Goal: Transaction & Acquisition: Purchase product/service

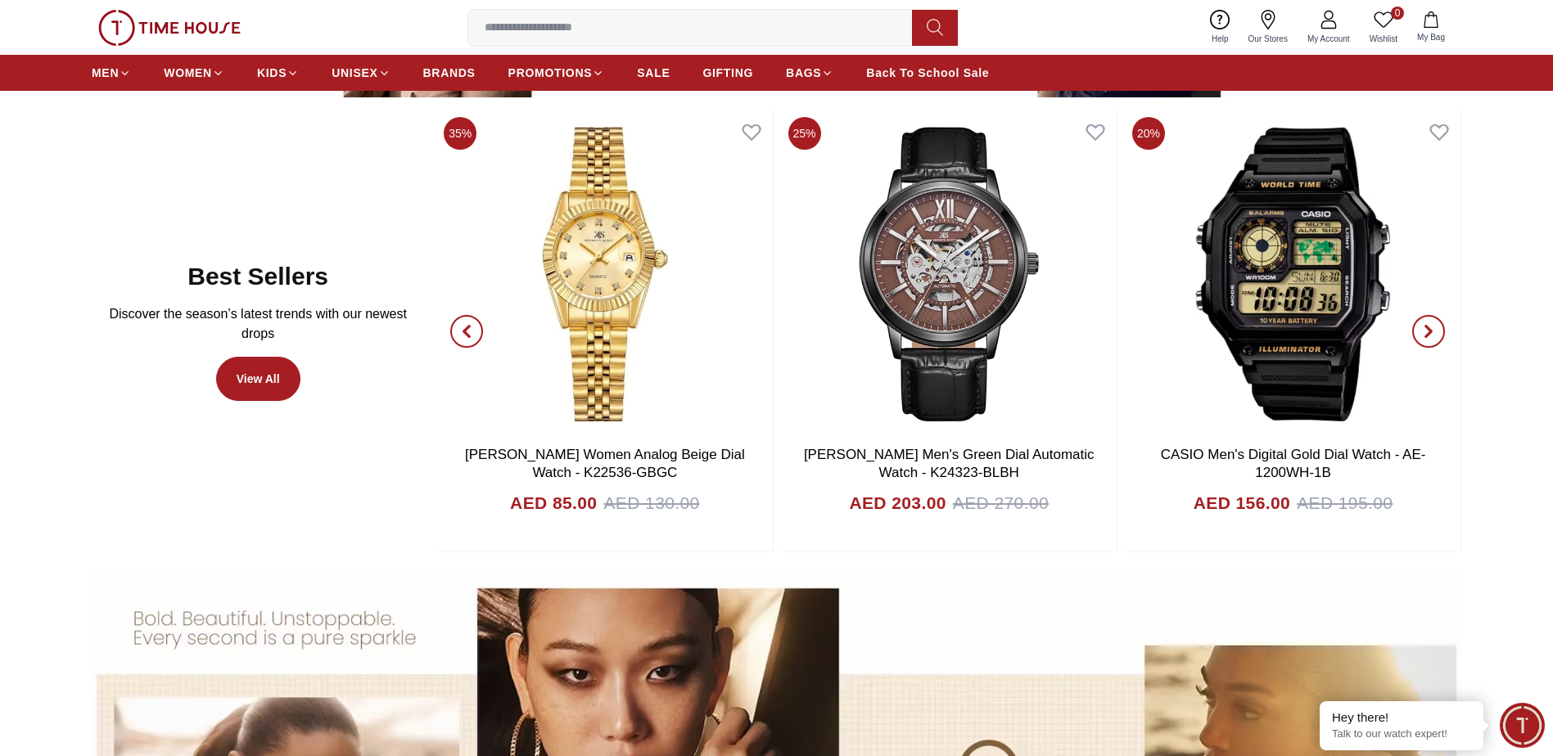
scroll to position [982, 0]
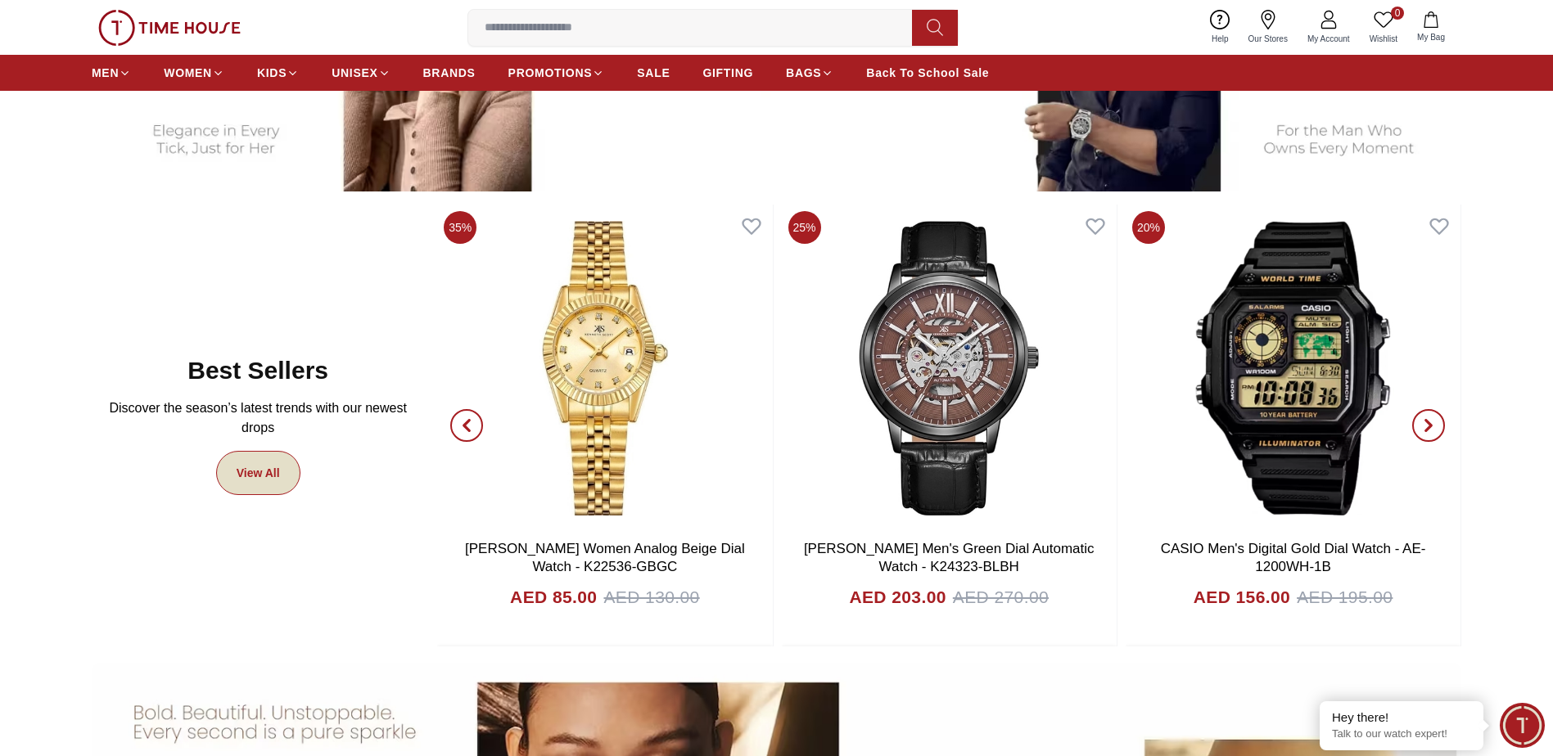
click at [266, 486] on link "View All" at bounding box center [258, 473] width 84 height 44
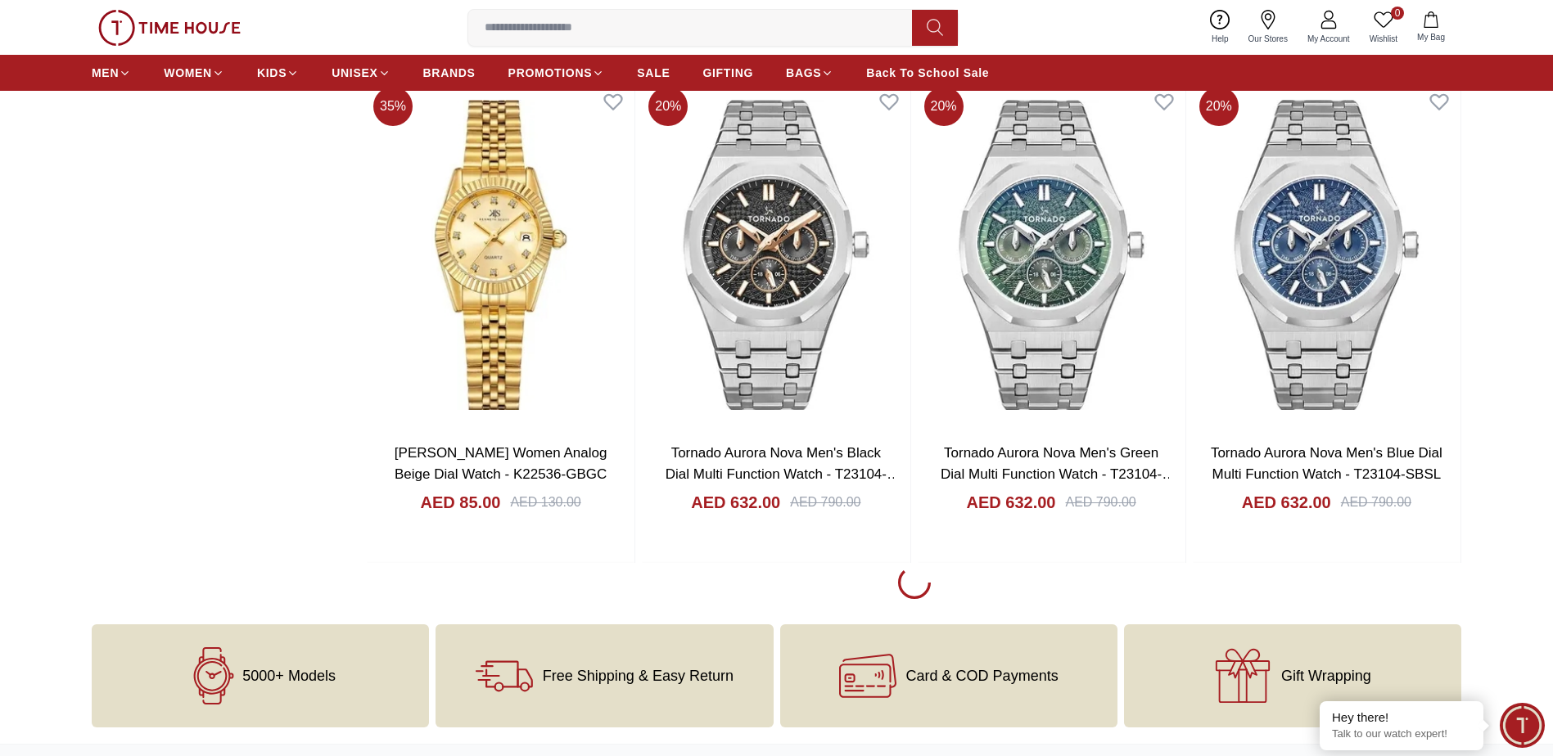
scroll to position [2128, 0]
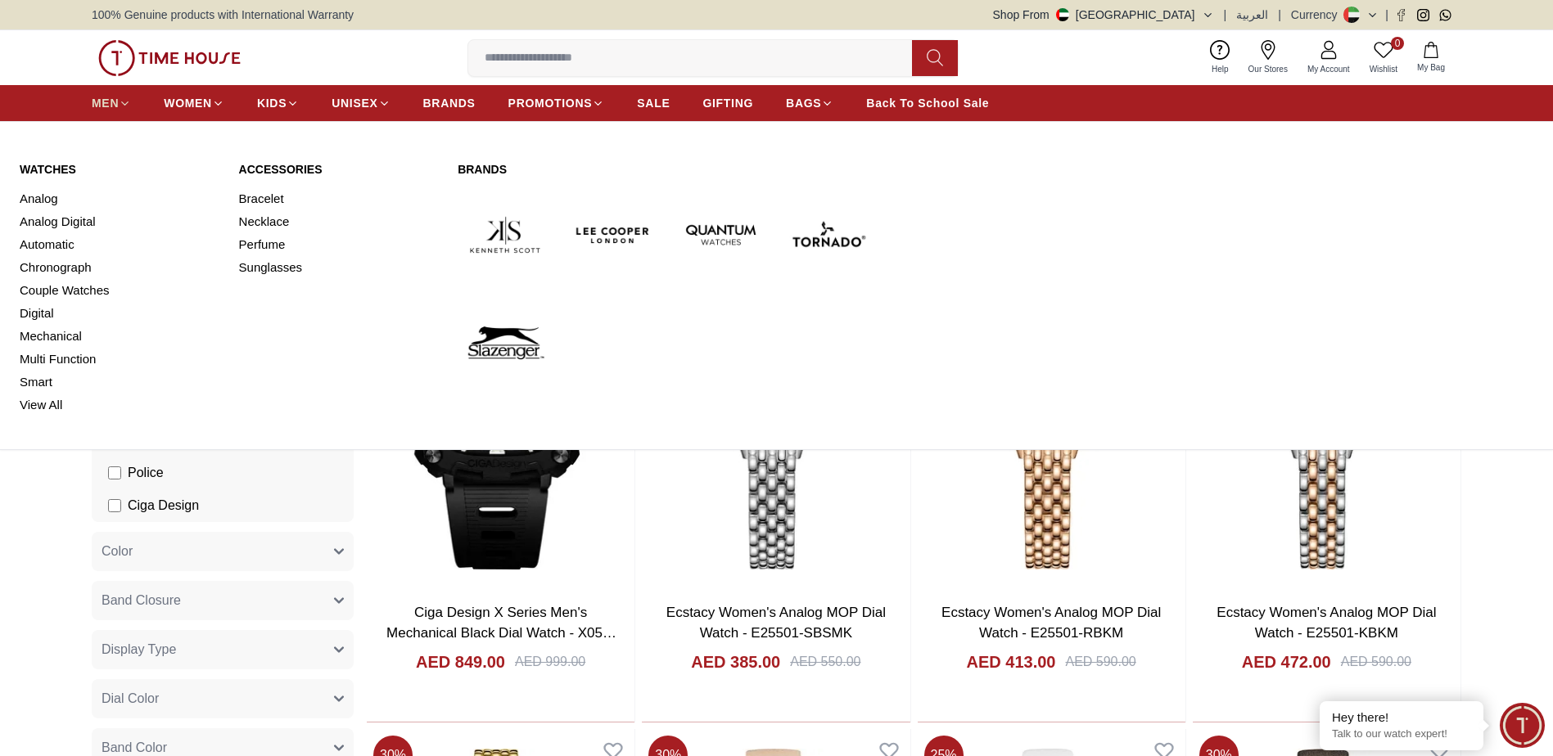
click at [107, 105] on span "MEN" at bounding box center [105, 103] width 27 height 16
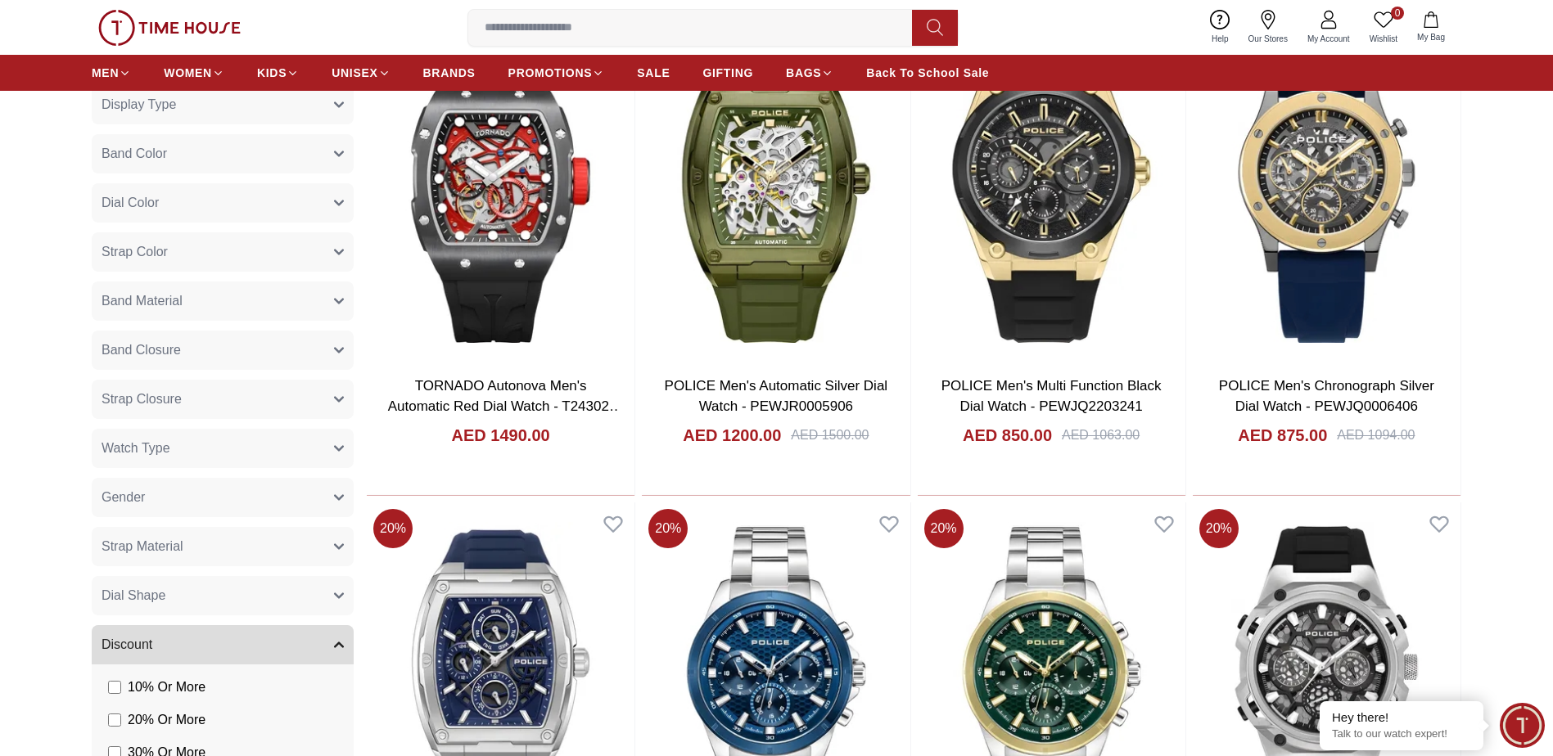
scroll to position [982, 0]
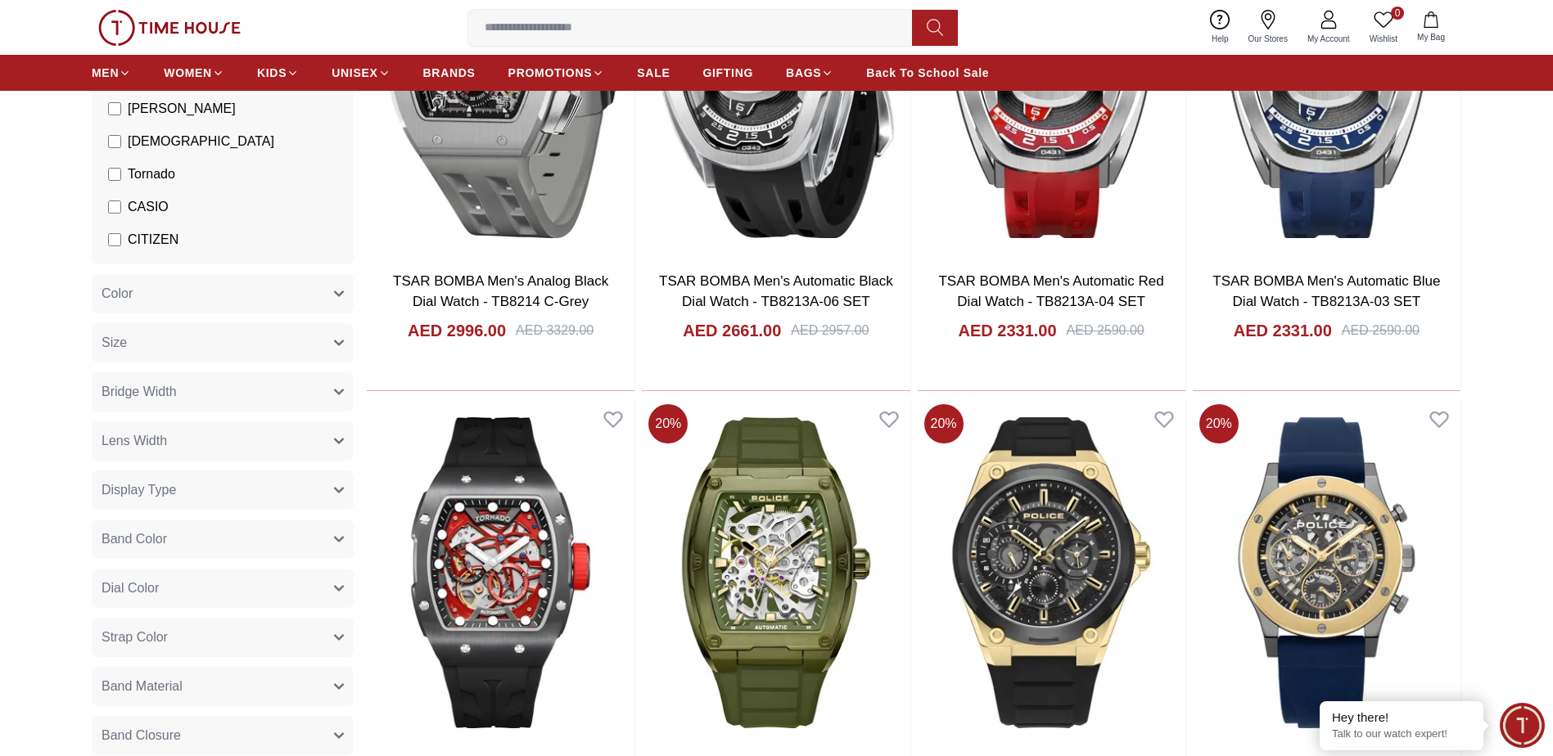
scroll to position [306, 0]
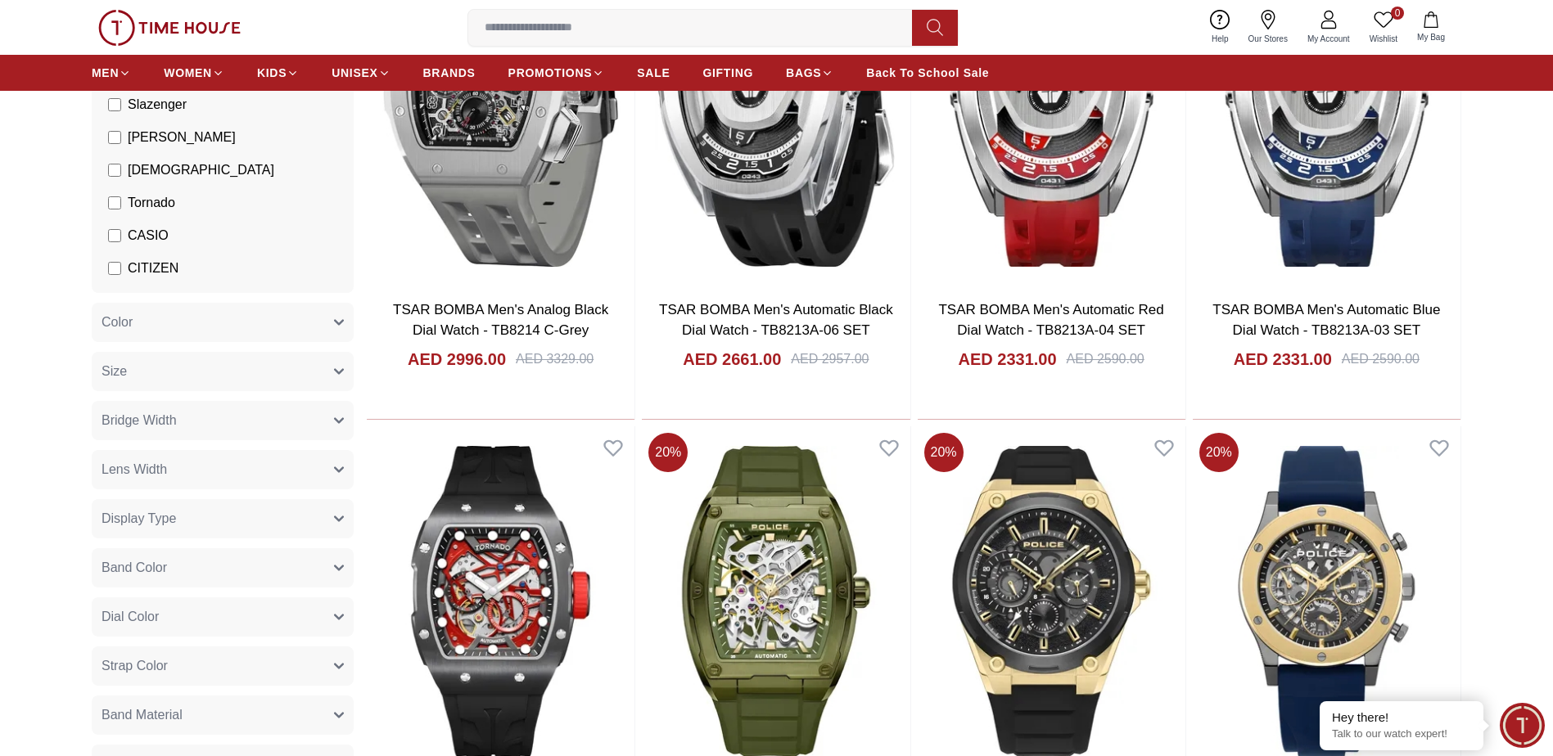
click at [339, 320] on icon "button" at bounding box center [339, 323] width 10 height 10
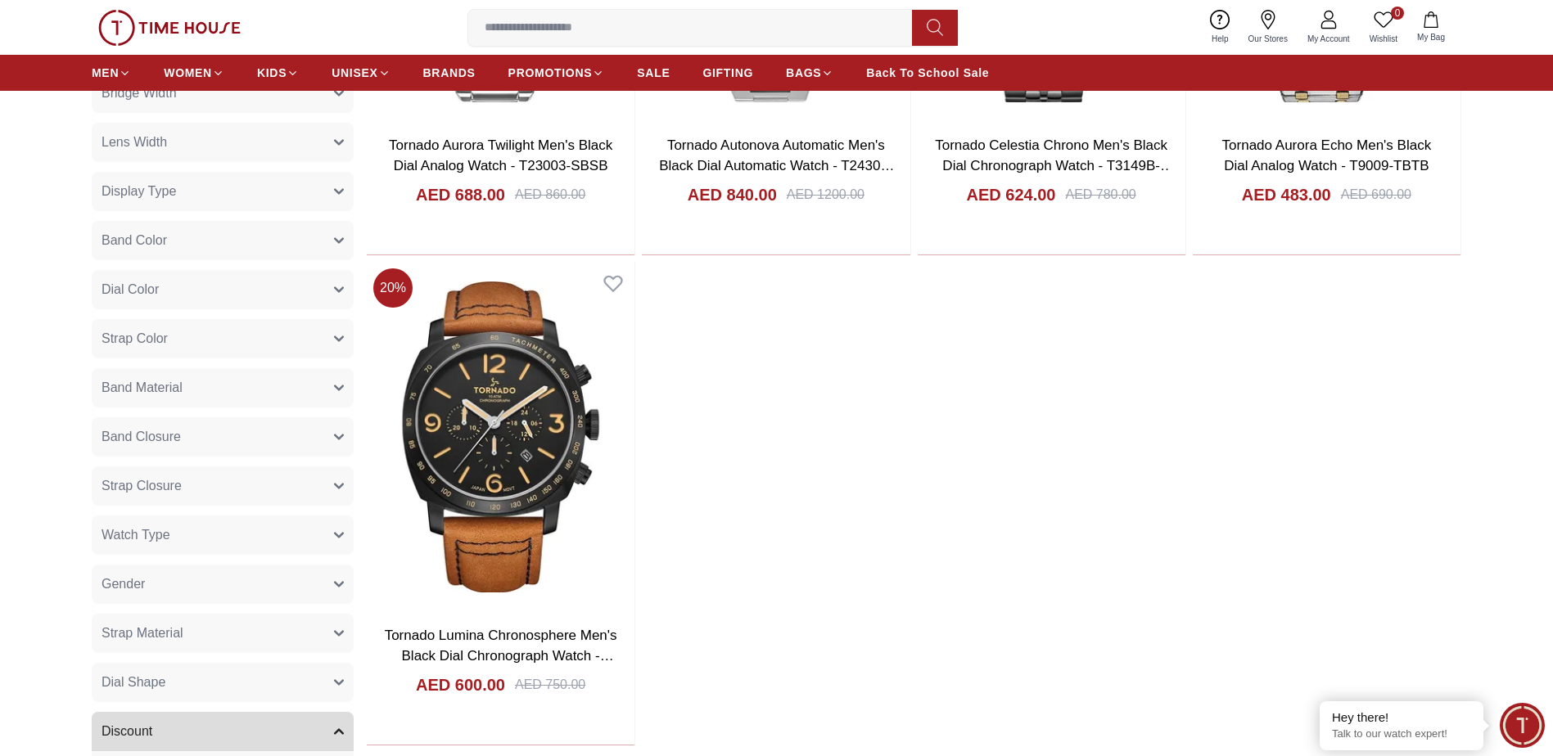
scroll to position [1124, 0]
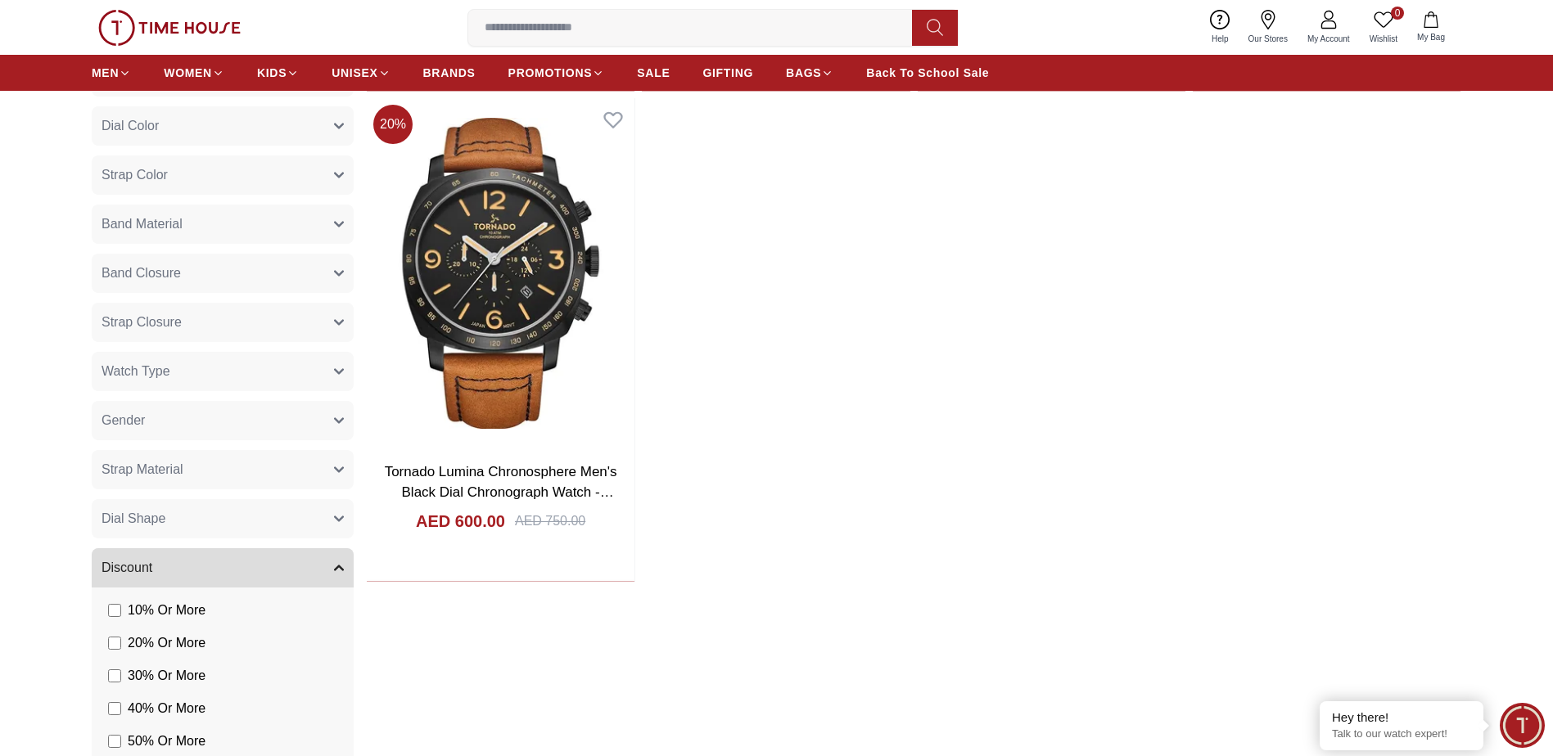
click at [141, 325] on span "Strap Closure" at bounding box center [141, 323] width 80 height 20
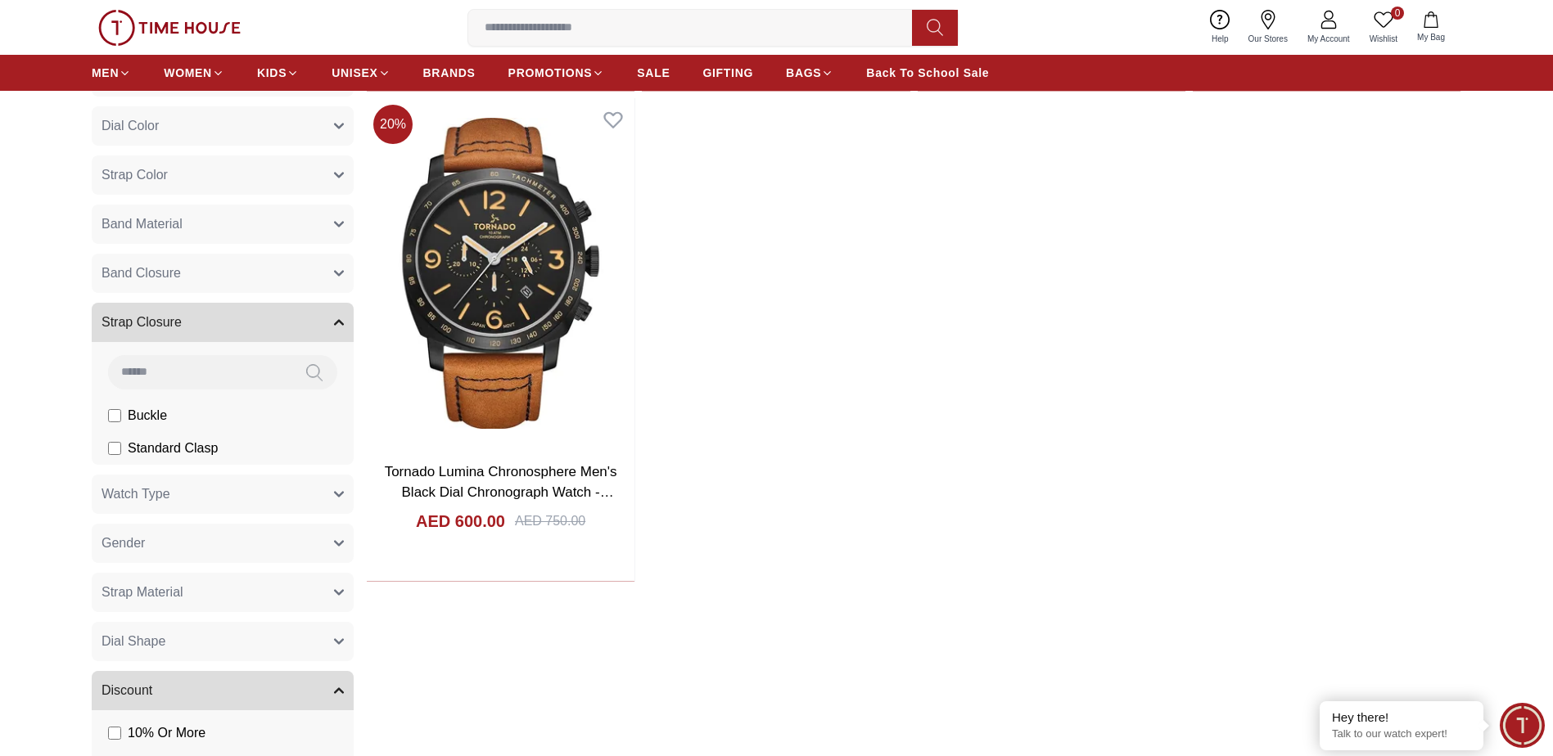
click at [0, 460] on html "100% Genuine products with International Warranty Shop From [GEOGRAPHIC_DATA] |…" at bounding box center [776, 282] width 1553 height 2812
click at [14, 403] on section "Filter By Clear Brands Quantum [PERSON_NAME] Slazenger [PERSON_NAME] Ecstacy To…" at bounding box center [776, 60] width 1553 height 2003
click at [28, 399] on section "Filter By Clear Brands Quantum [PERSON_NAME] Slazenger [PERSON_NAME] Ecstacy To…" at bounding box center [776, 60] width 1553 height 2003
drag, startPoint x: 331, startPoint y: 323, endPoint x: 322, endPoint y: 322, distance: 9.0
click at [330, 323] on button "Strap Closure" at bounding box center [223, 322] width 262 height 39
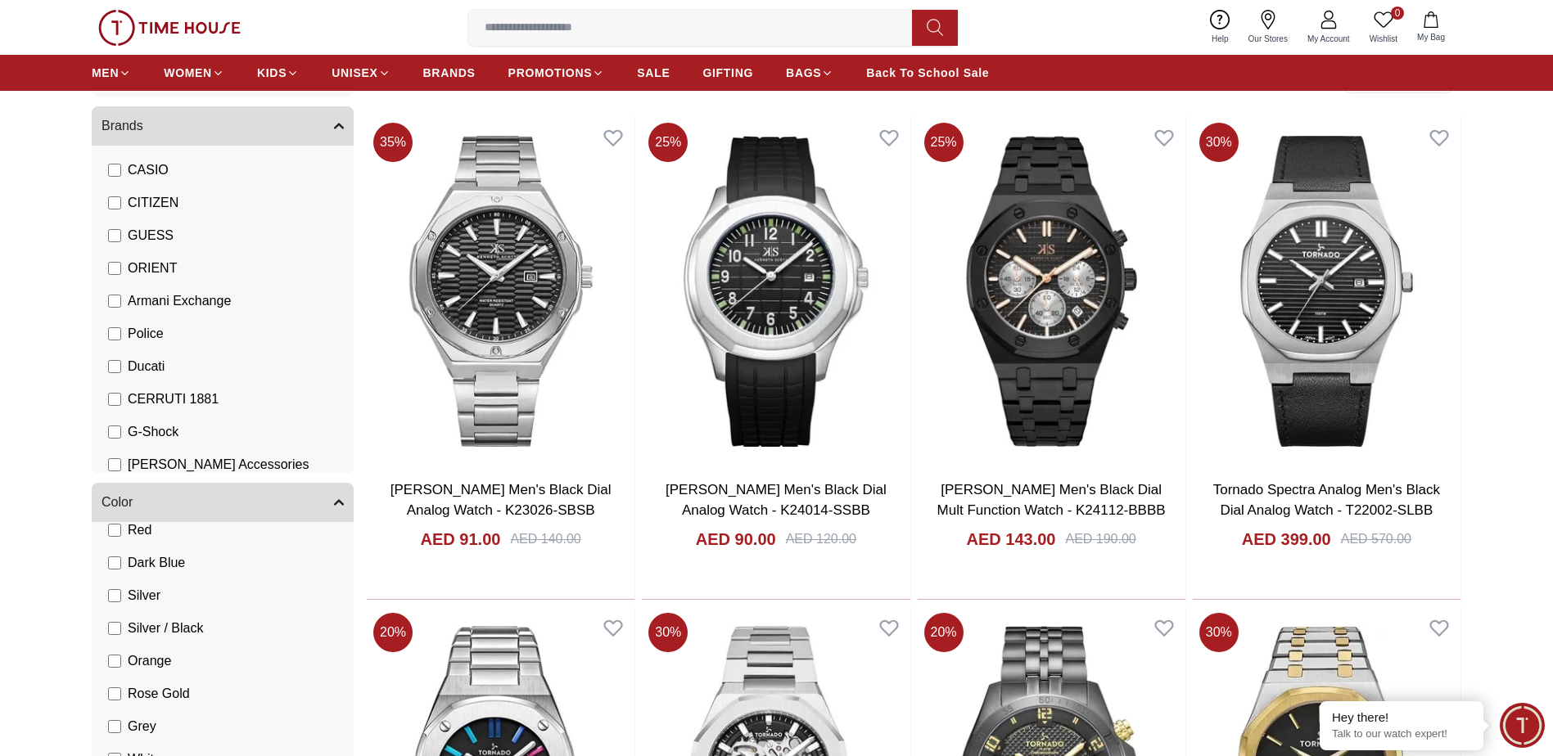
scroll to position [0, 0]
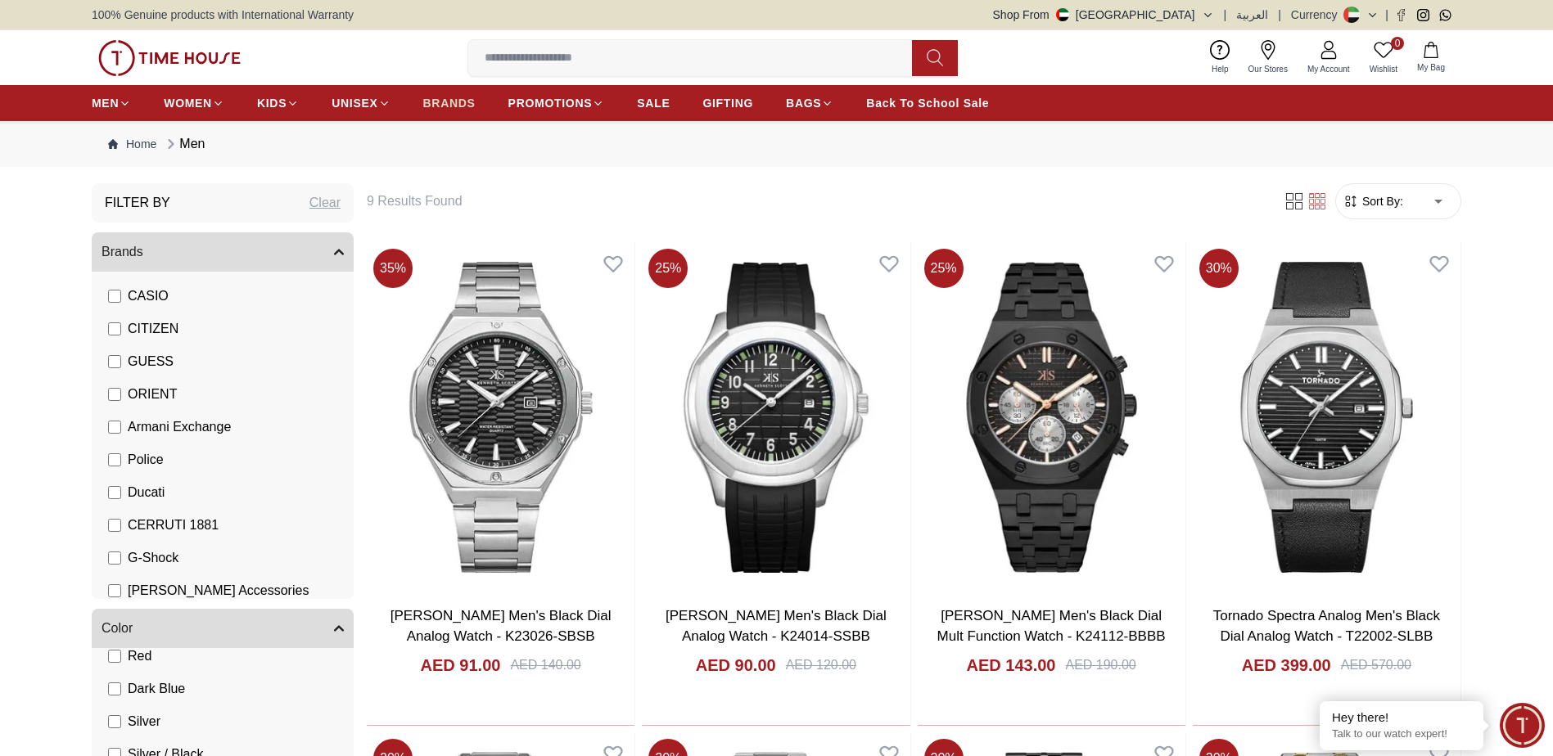
click at [446, 105] on span "BRANDS" at bounding box center [449, 103] width 52 height 16
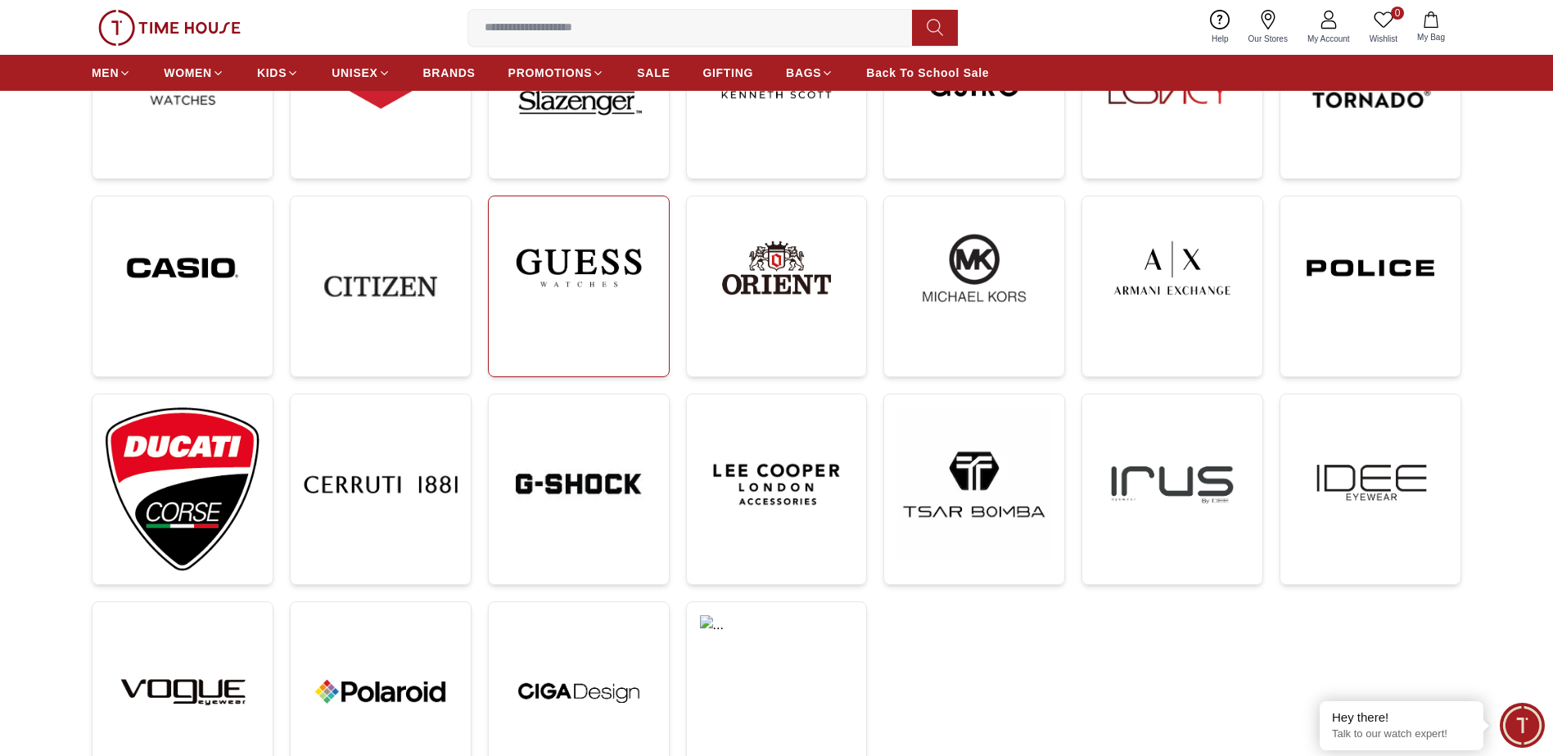
scroll to position [491, 0]
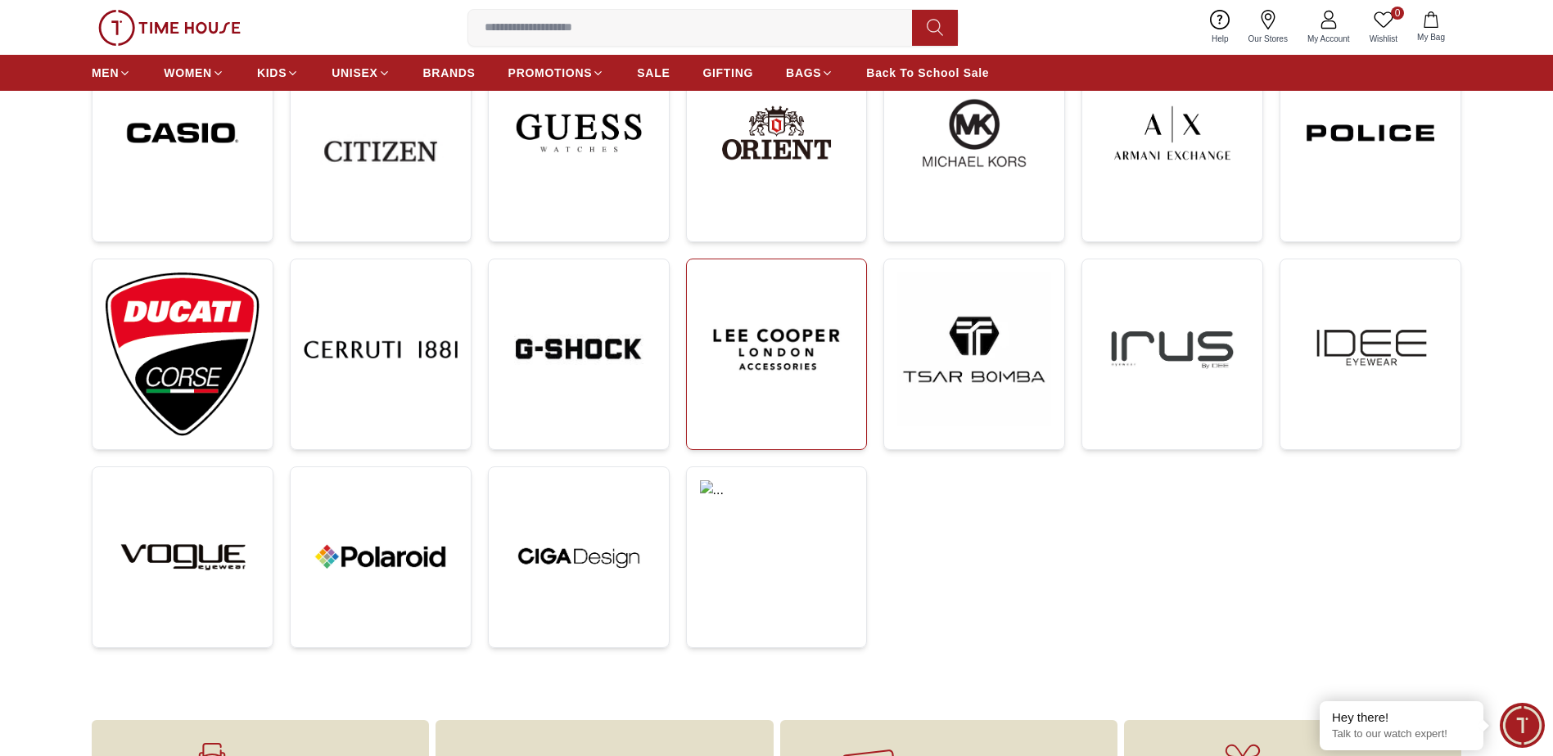
click at [786, 339] on img at bounding box center [777, 350] width 154 height 154
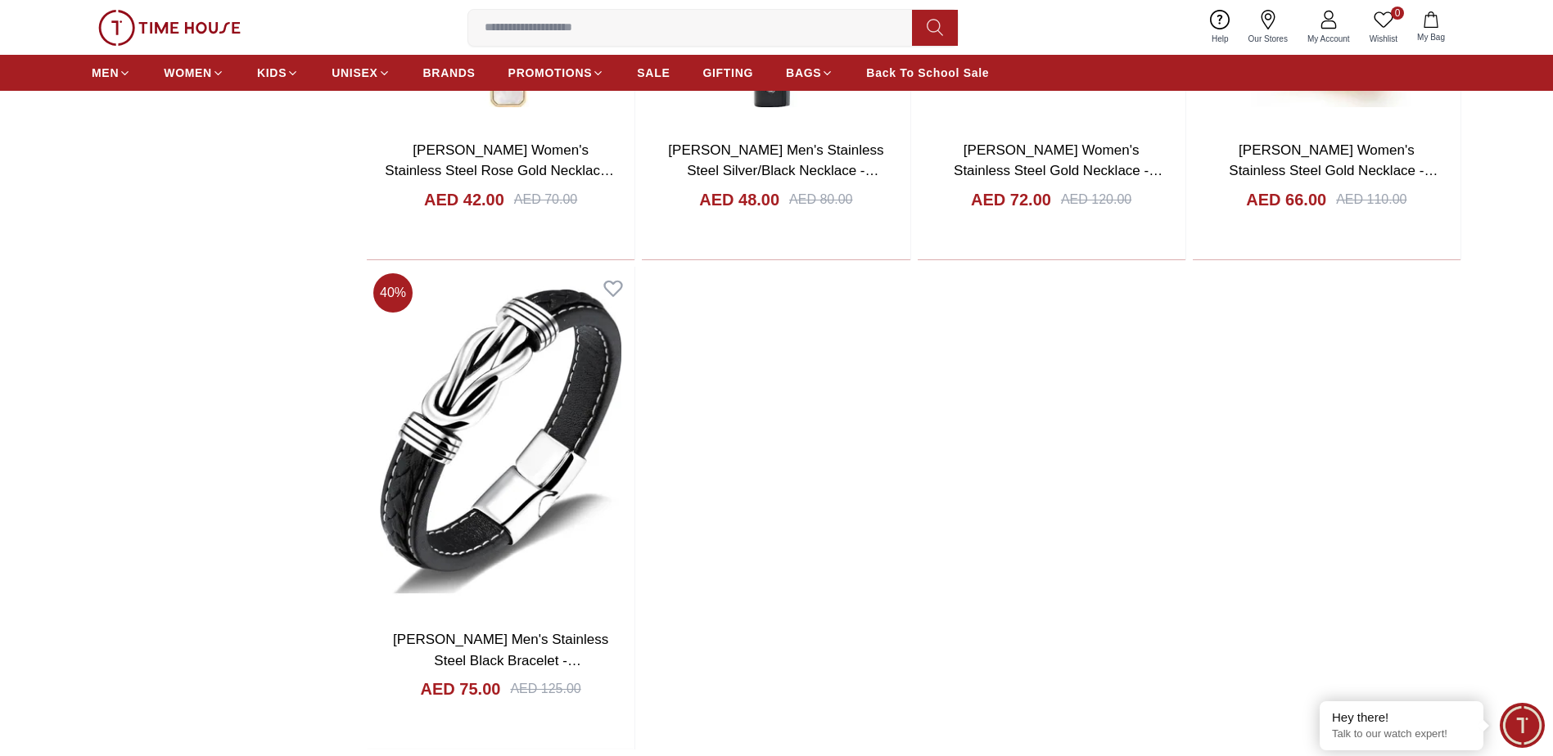
scroll to position [1637, 0]
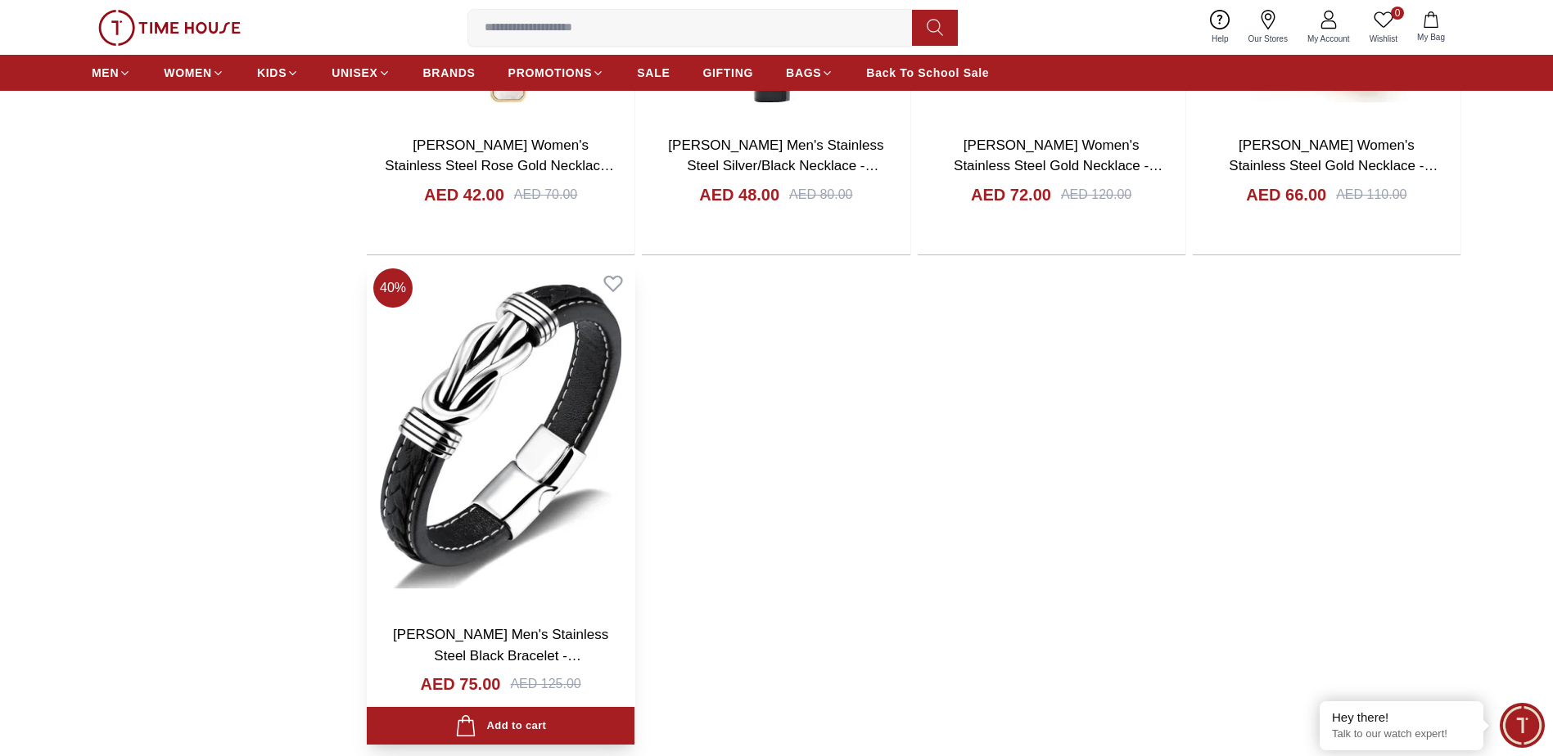
click at [465, 372] on img at bounding box center [501, 437] width 268 height 350
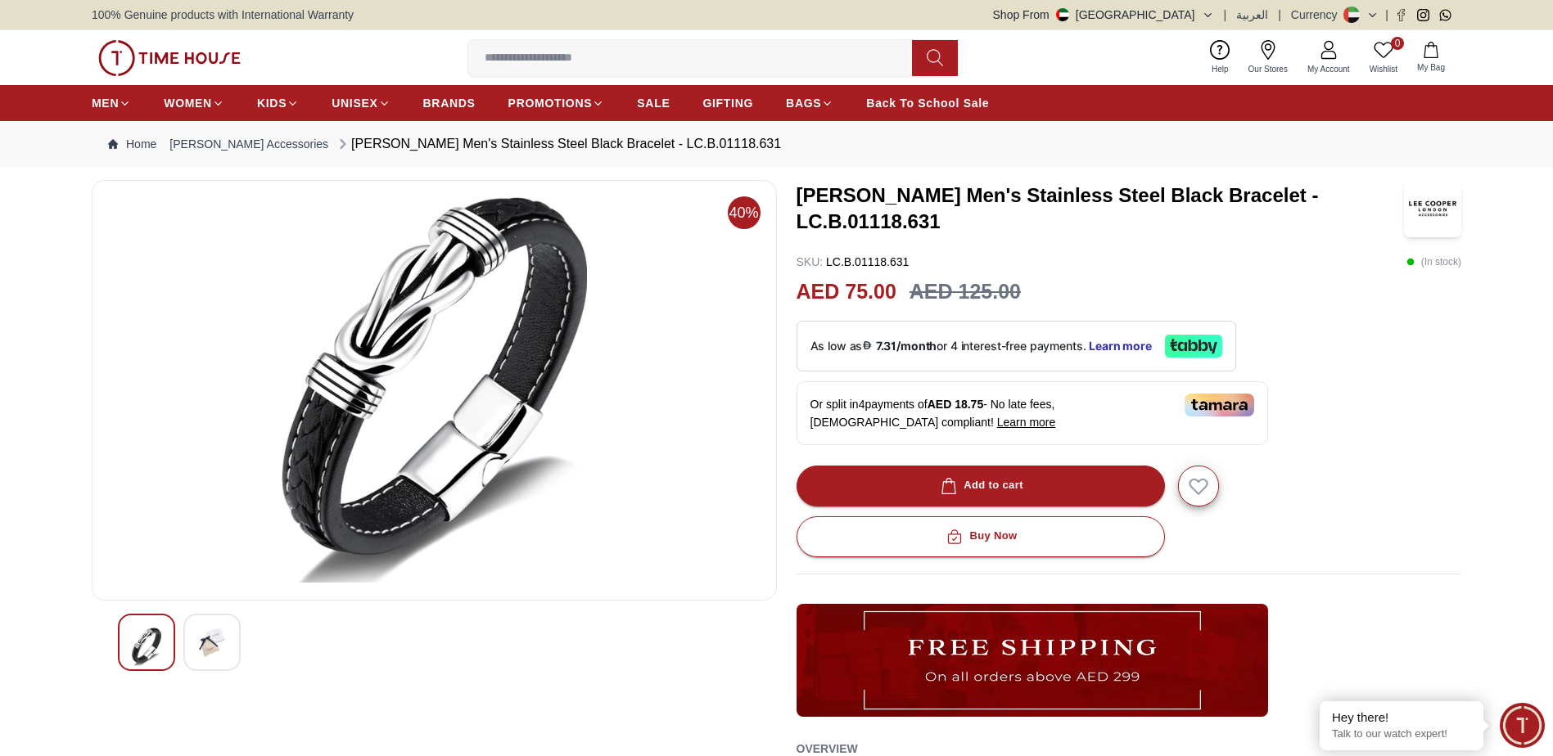
click at [210, 639] on img at bounding box center [211, 642] width 29 height 29
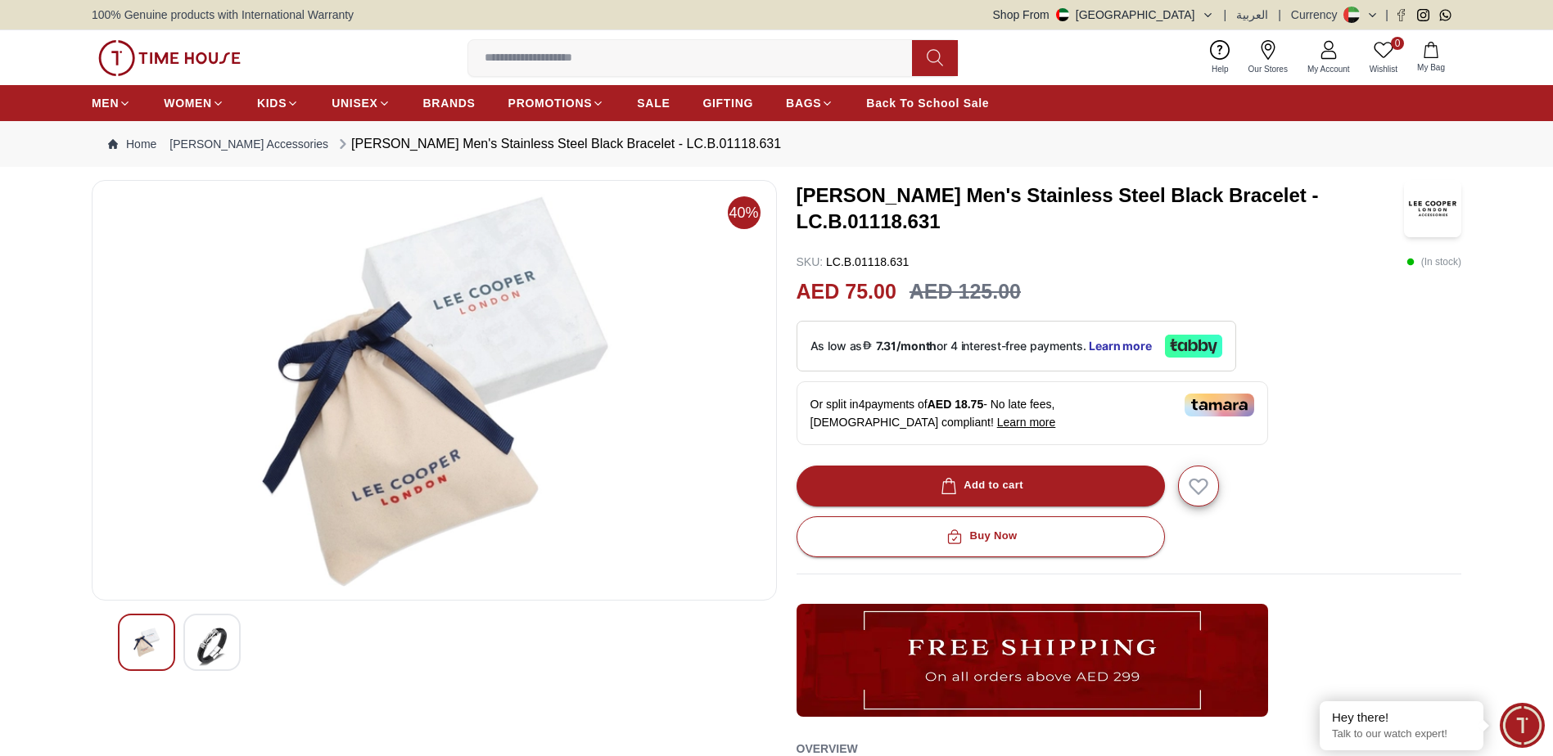
click at [152, 645] on img at bounding box center [146, 642] width 29 height 29
click at [146, 638] on img at bounding box center [146, 642] width 29 height 29
click at [227, 651] on div at bounding box center [211, 642] width 57 height 57
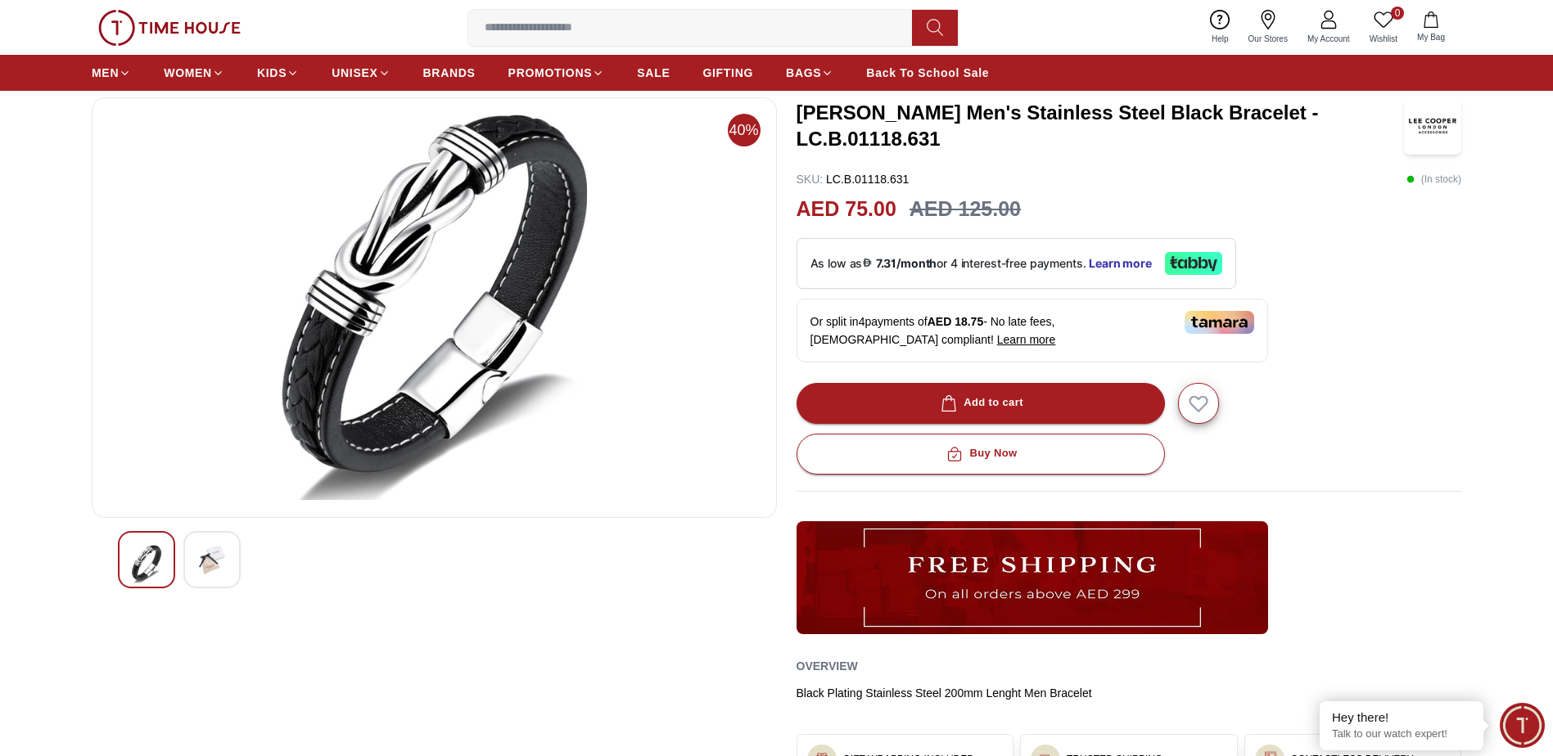
scroll to position [82, 0]
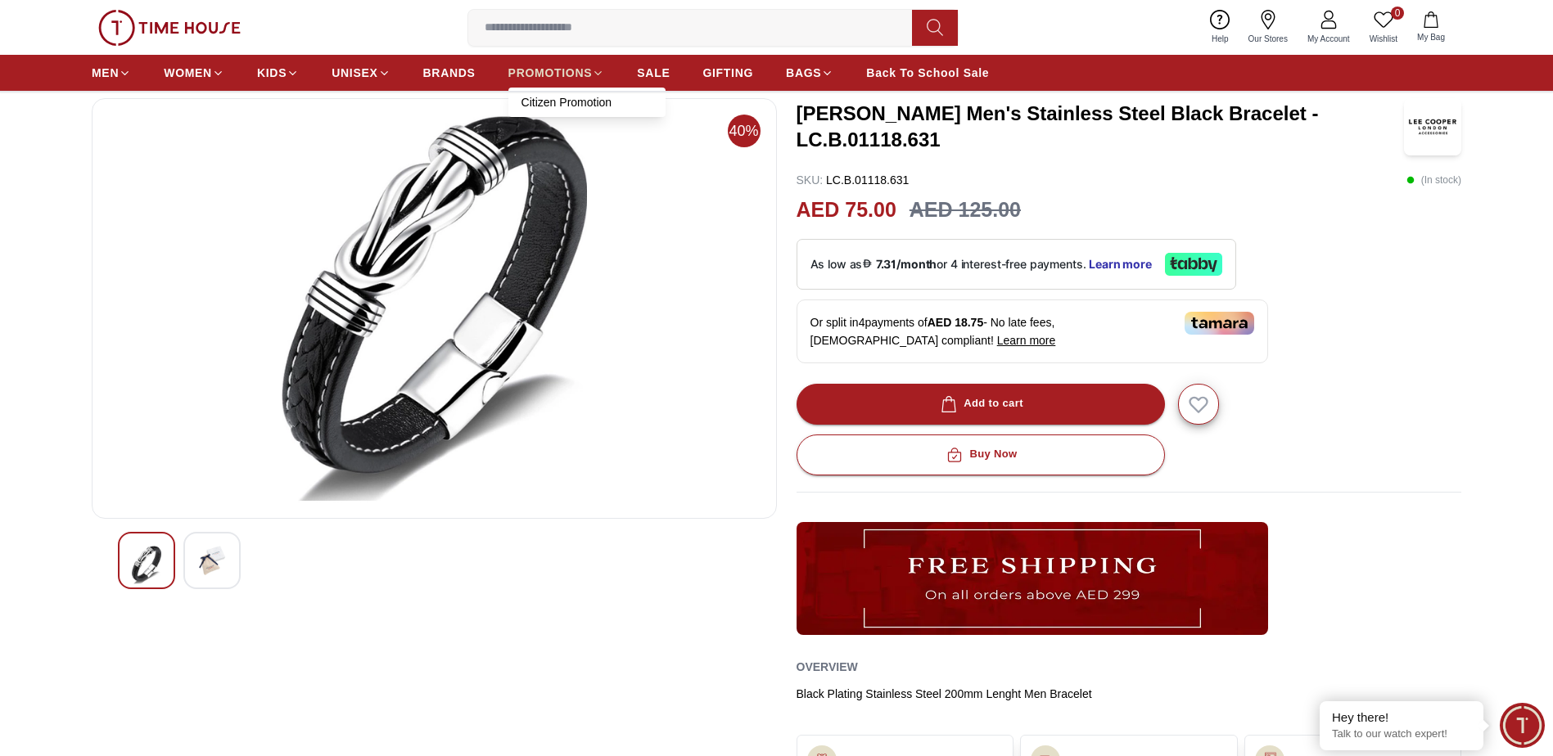
click at [535, 70] on span "PROMOTIONS" at bounding box center [550, 73] width 84 height 16
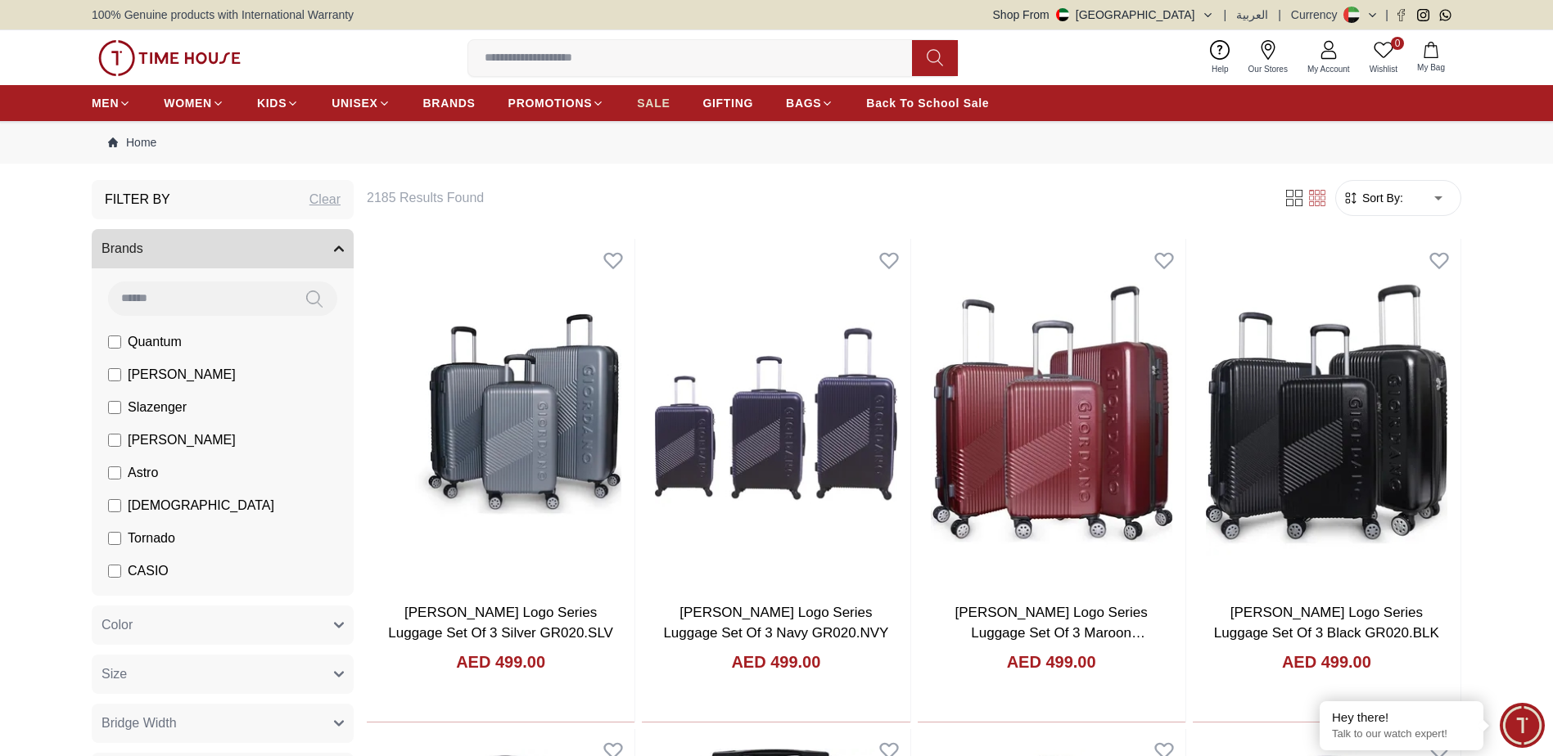
click at [651, 101] on span "SALE" at bounding box center [653, 103] width 33 height 16
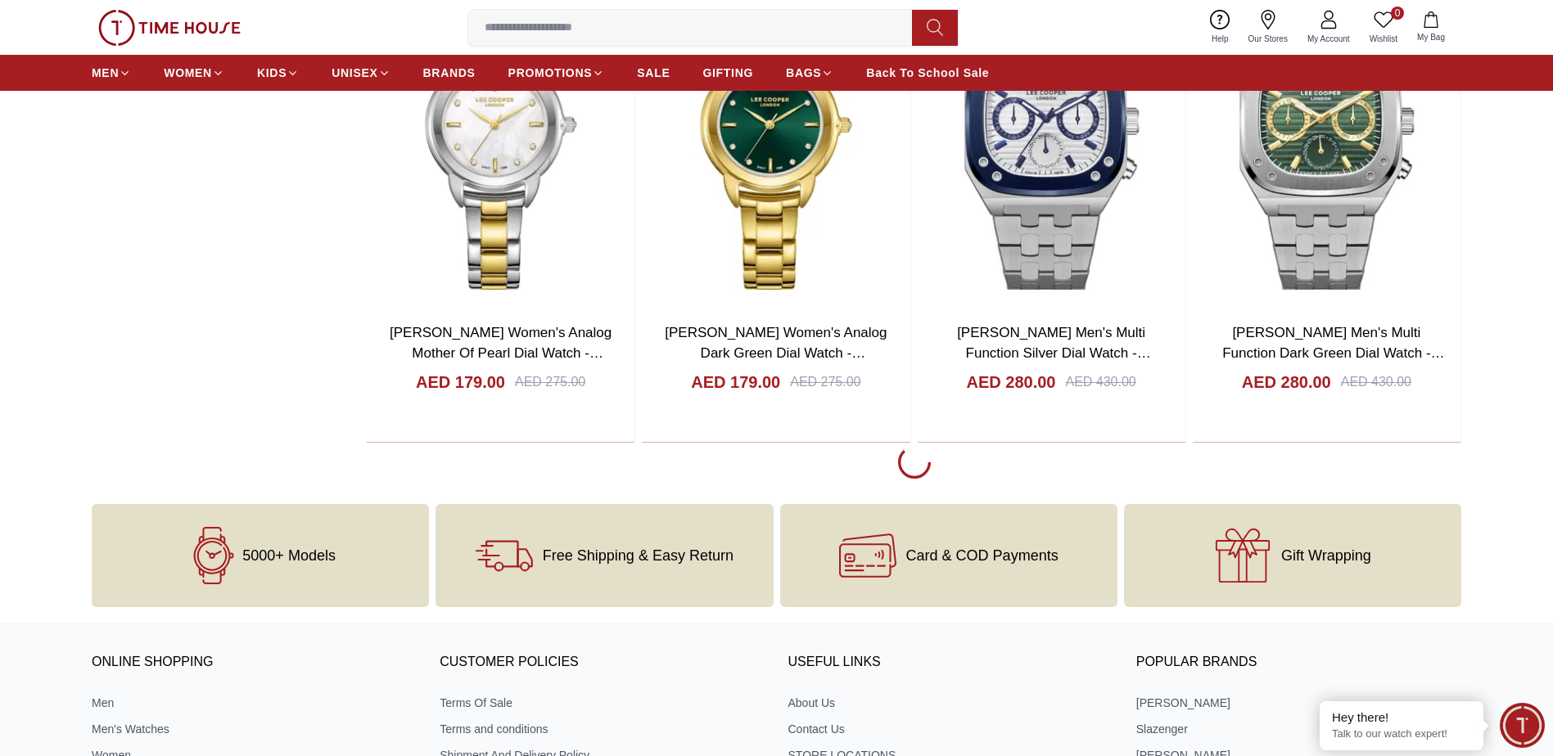
scroll to position [2783, 0]
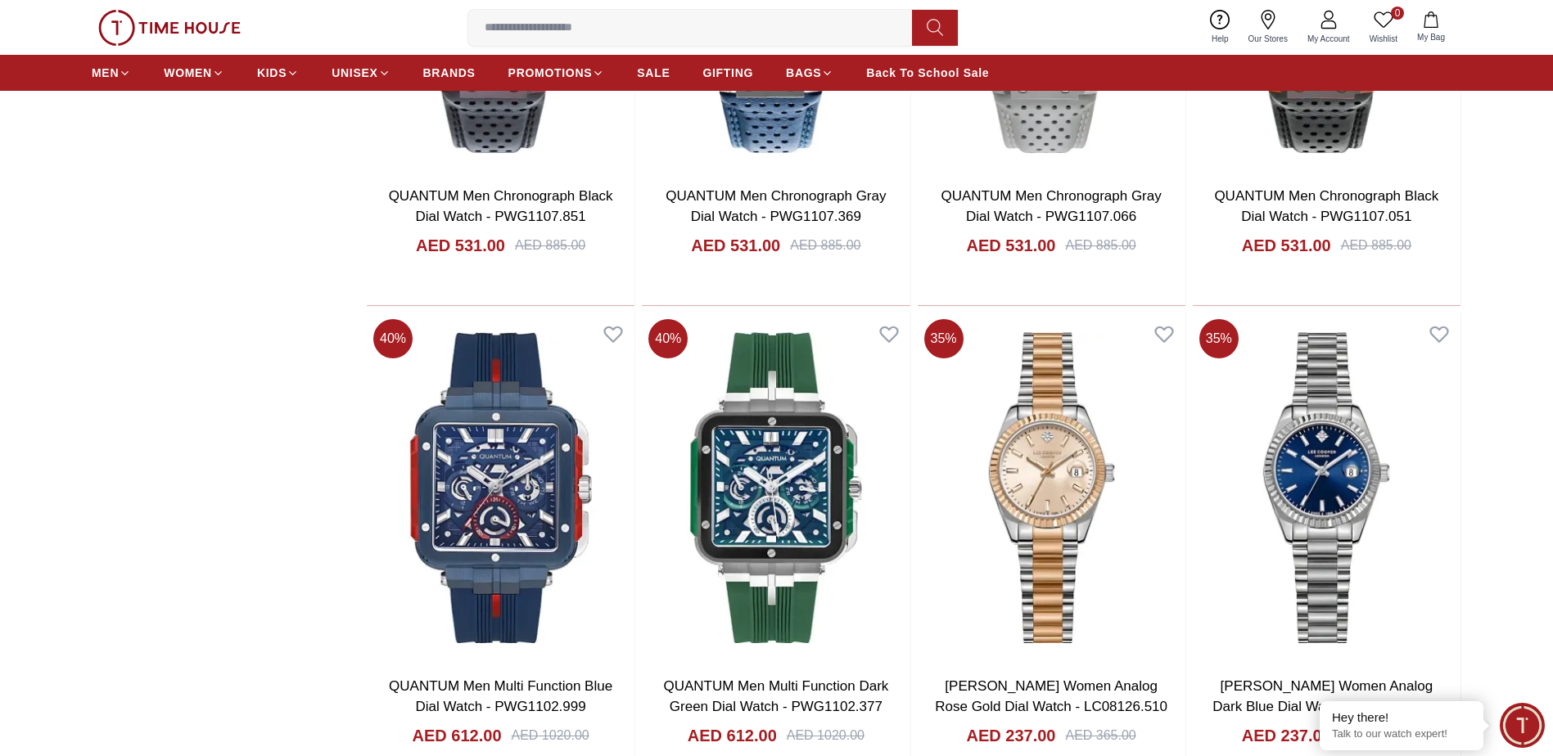
scroll to position [7693, 0]
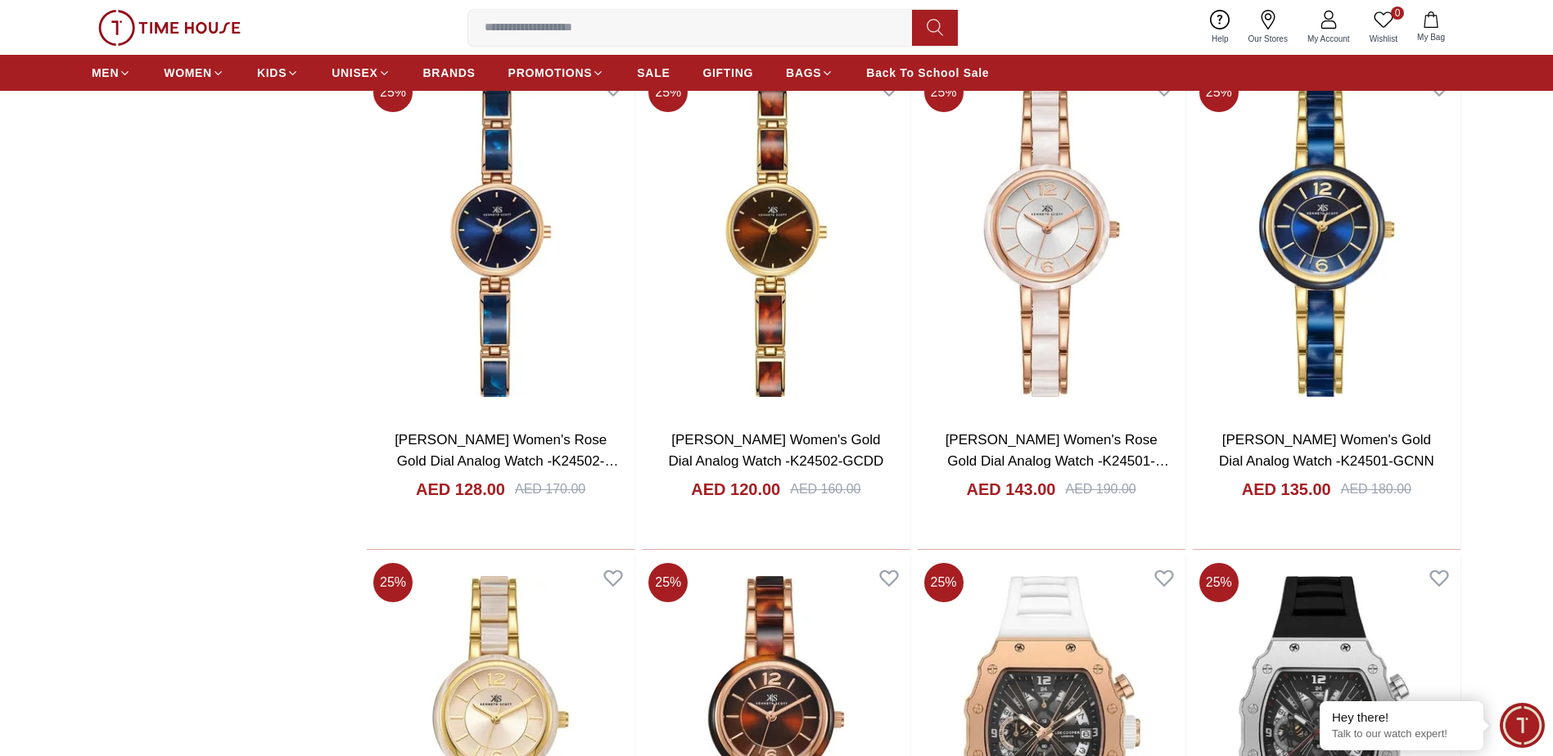
scroll to position [9903, 0]
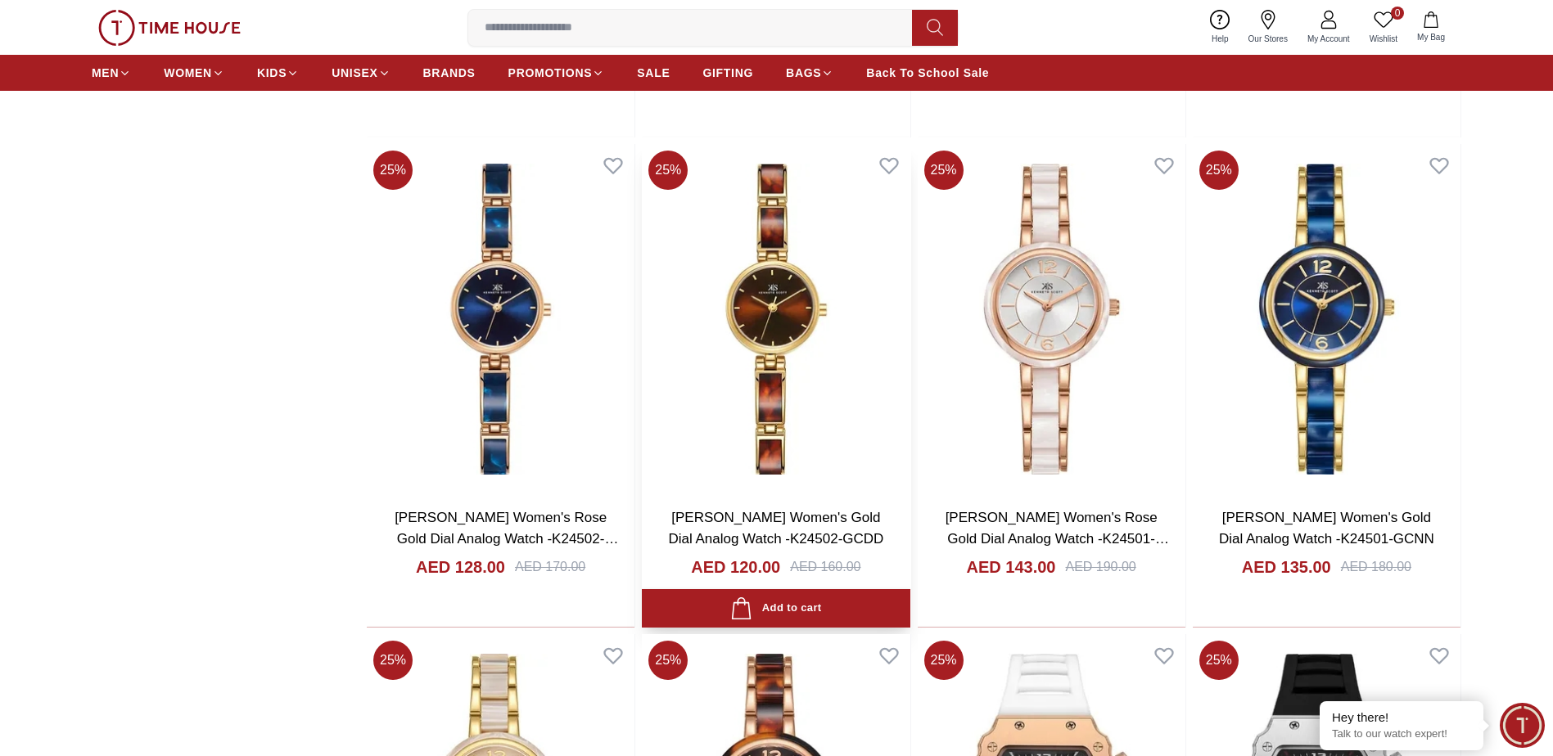
click at [751, 312] on img at bounding box center [776, 319] width 268 height 350
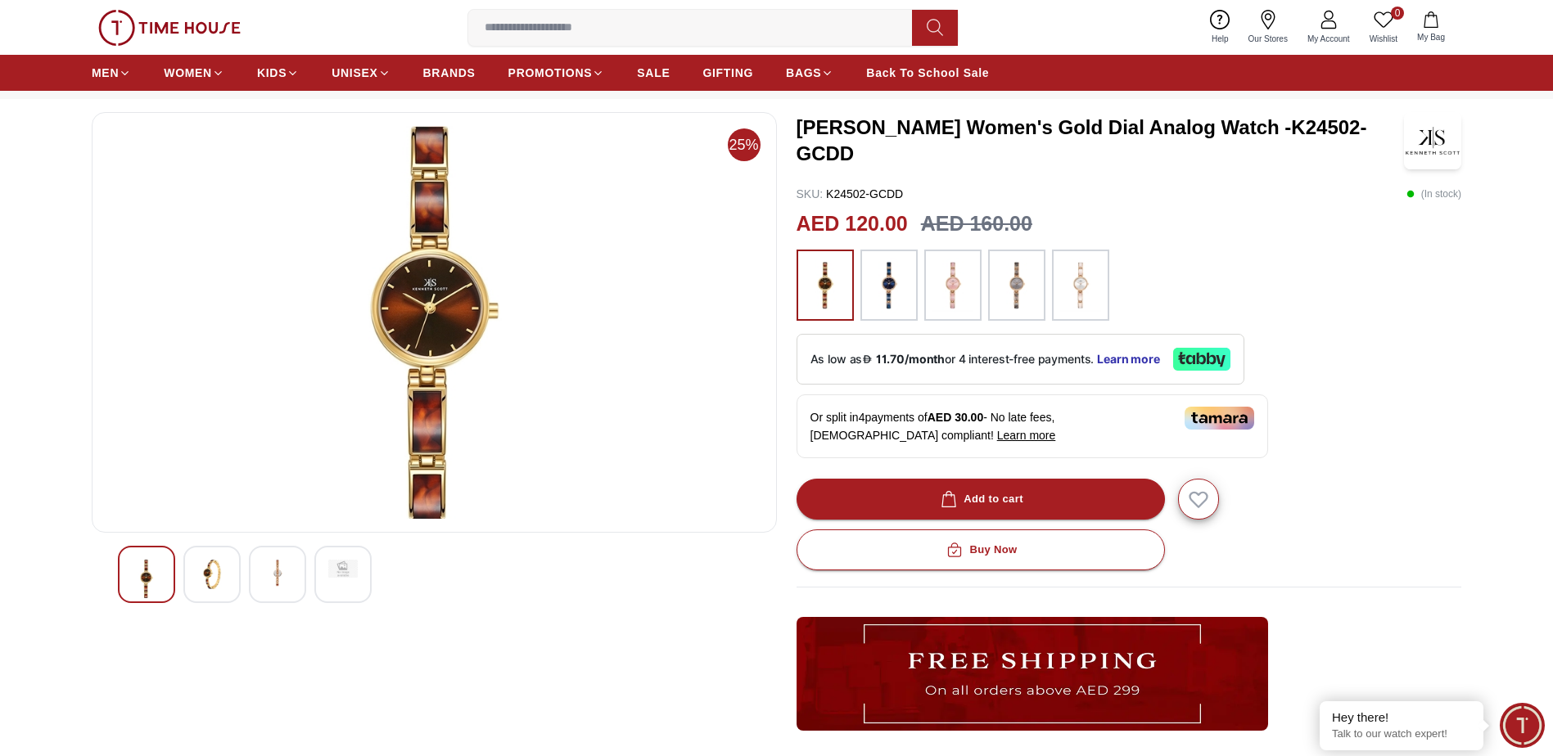
scroll to position [164, 0]
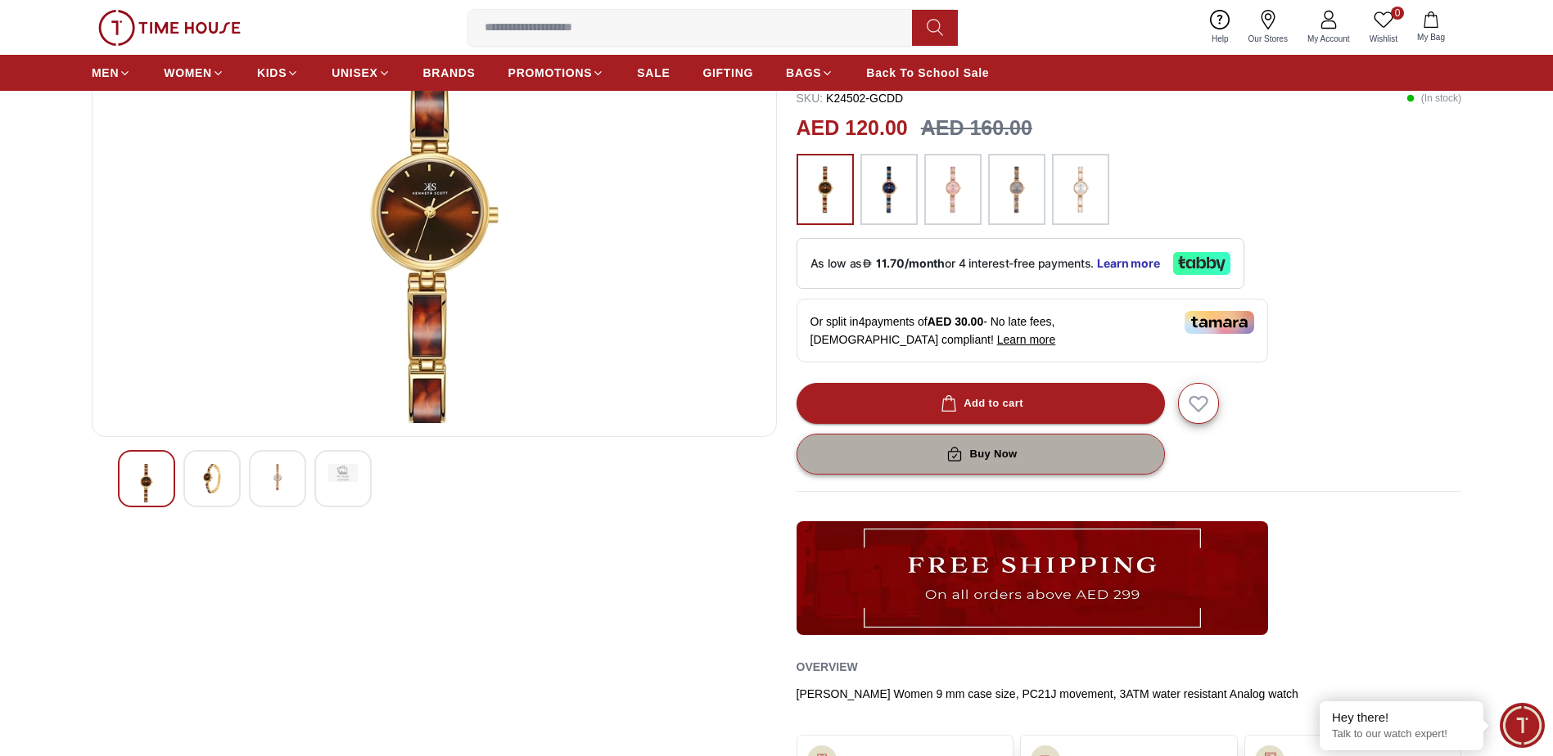
click at [1005, 459] on div "Buy Now" at bounding box center [980, 454] width 74 height 19
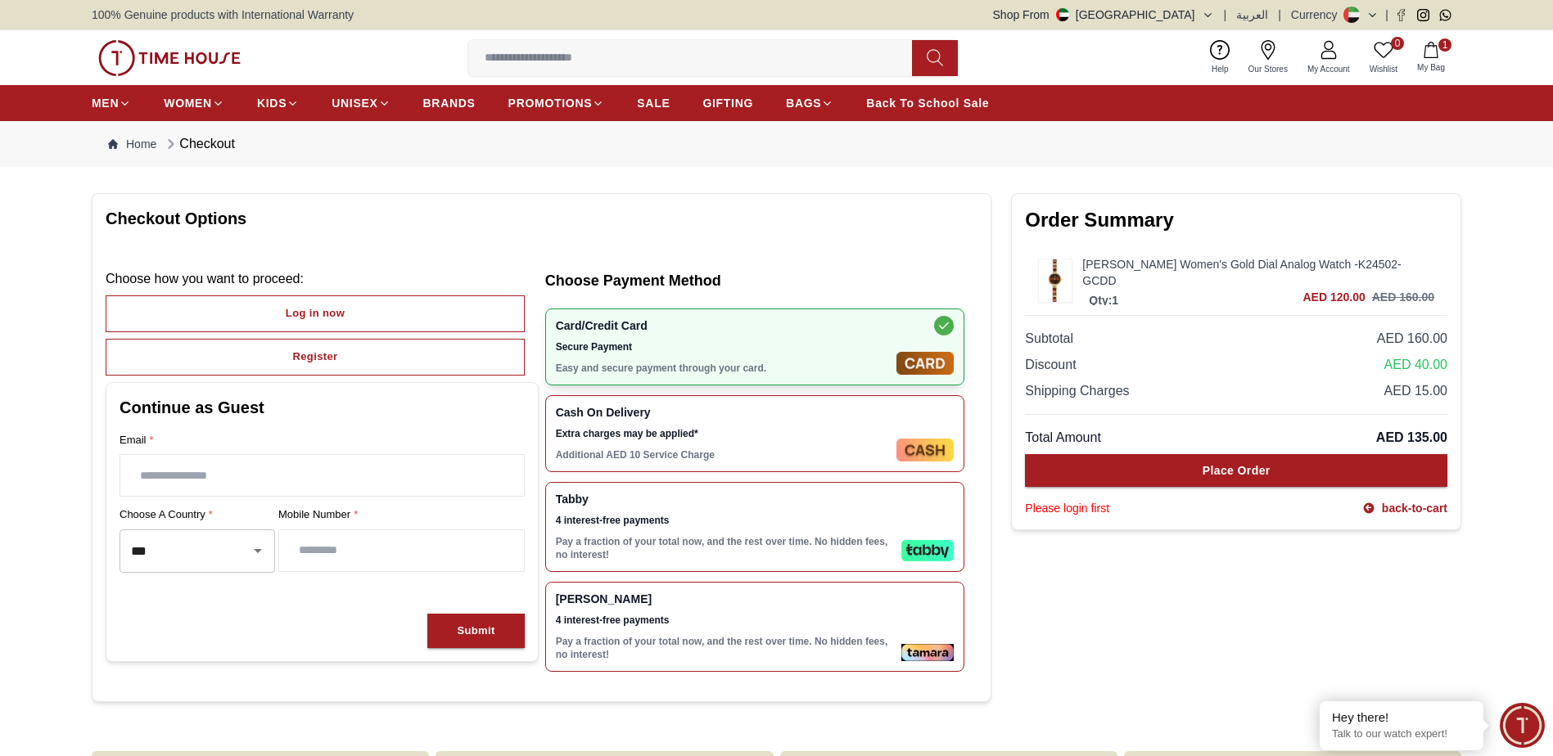
click at [607, 409] on span "Cash On Delivery" at bounding box center [723, 412] width 334 height 13
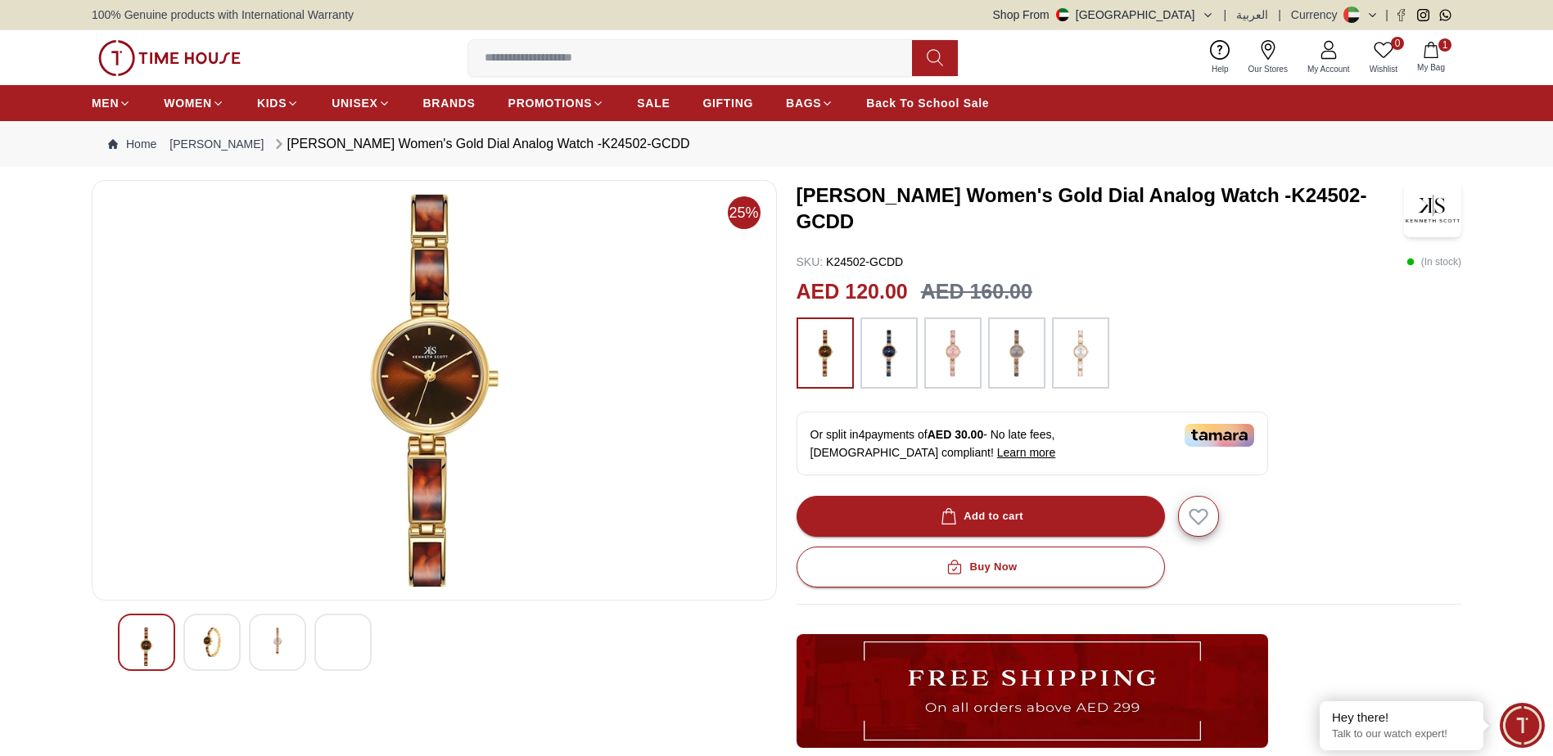
scroll to position [164, 0]
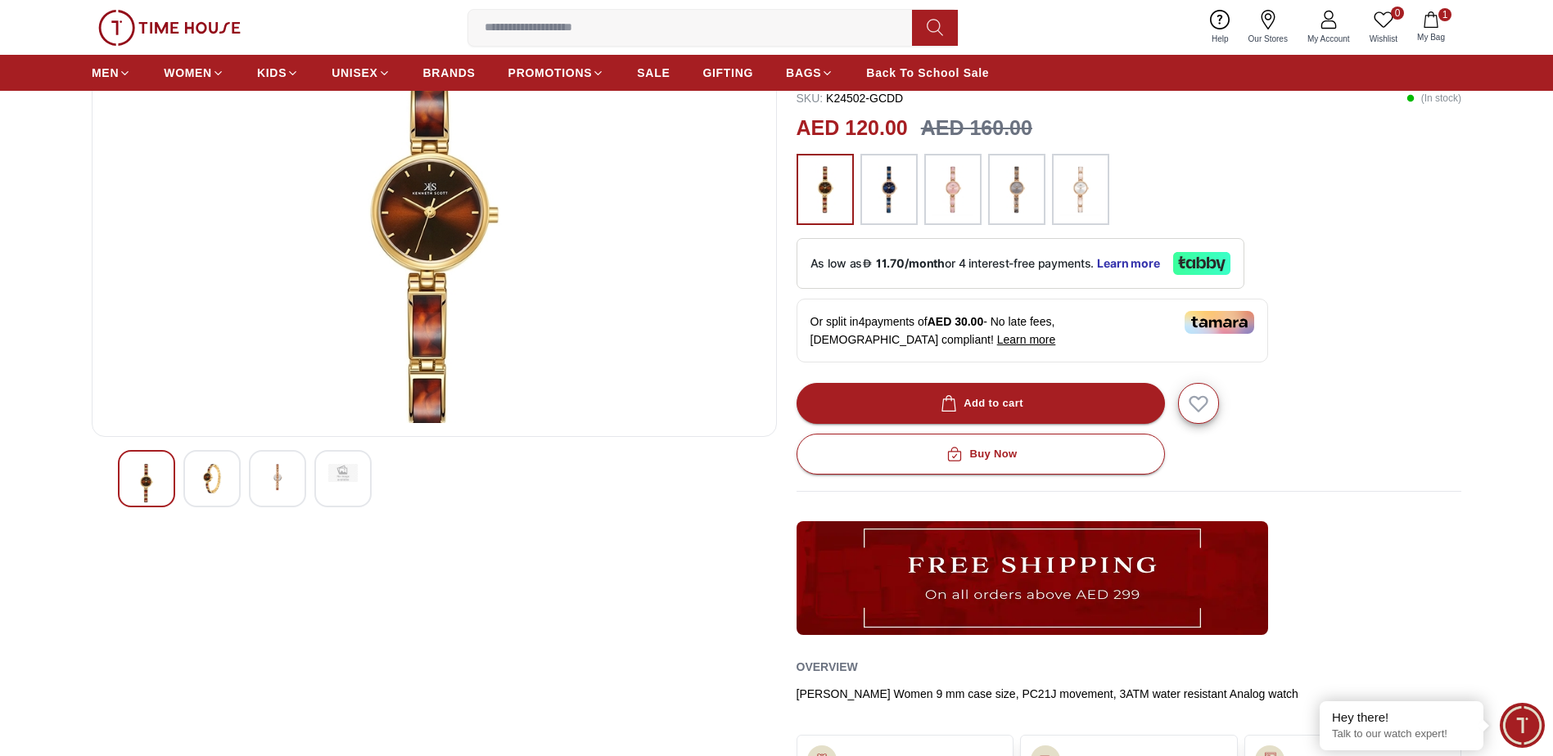
click at [202, 480] on img at bounding box center [211, 478] width 29 height 29
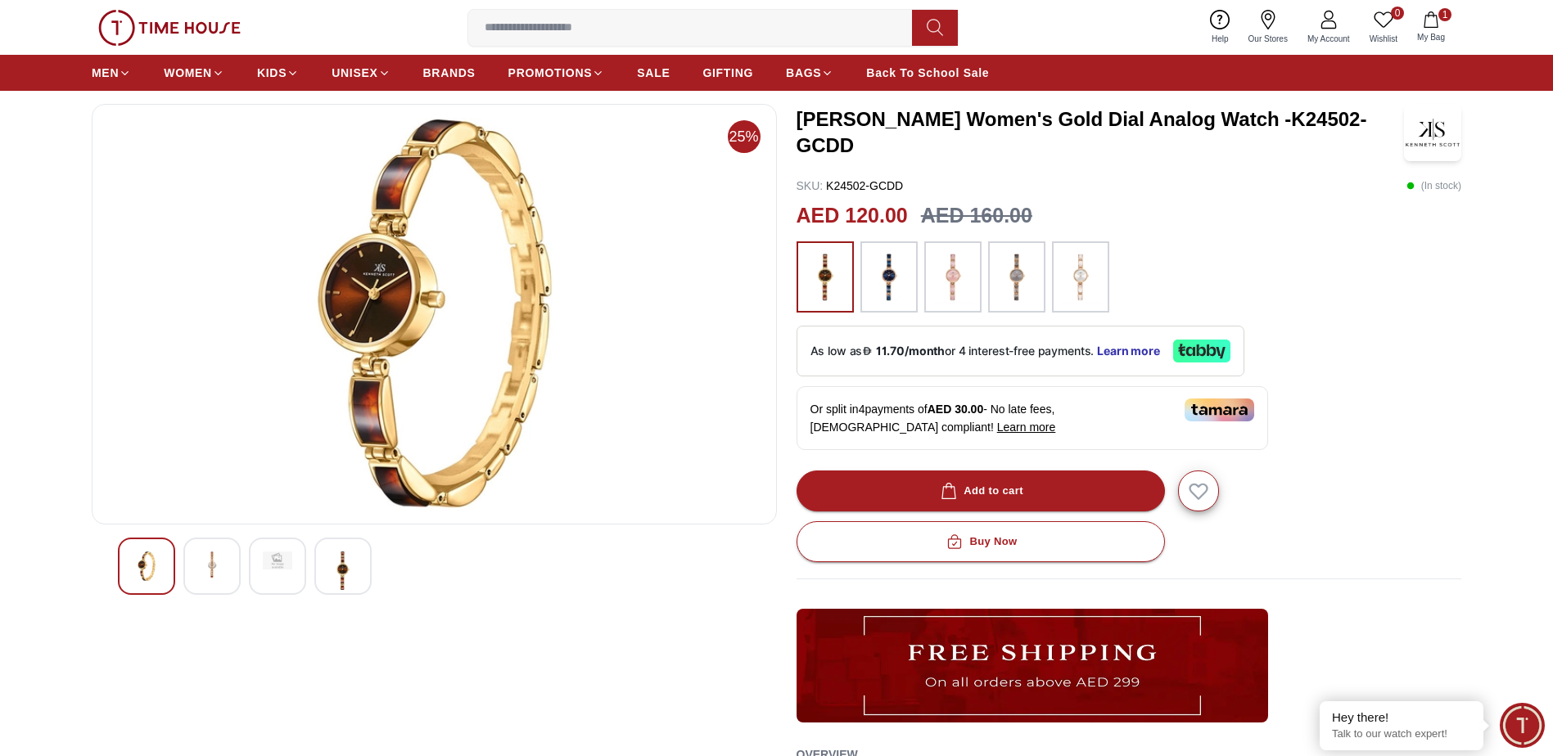
scroll to position [0, 0]
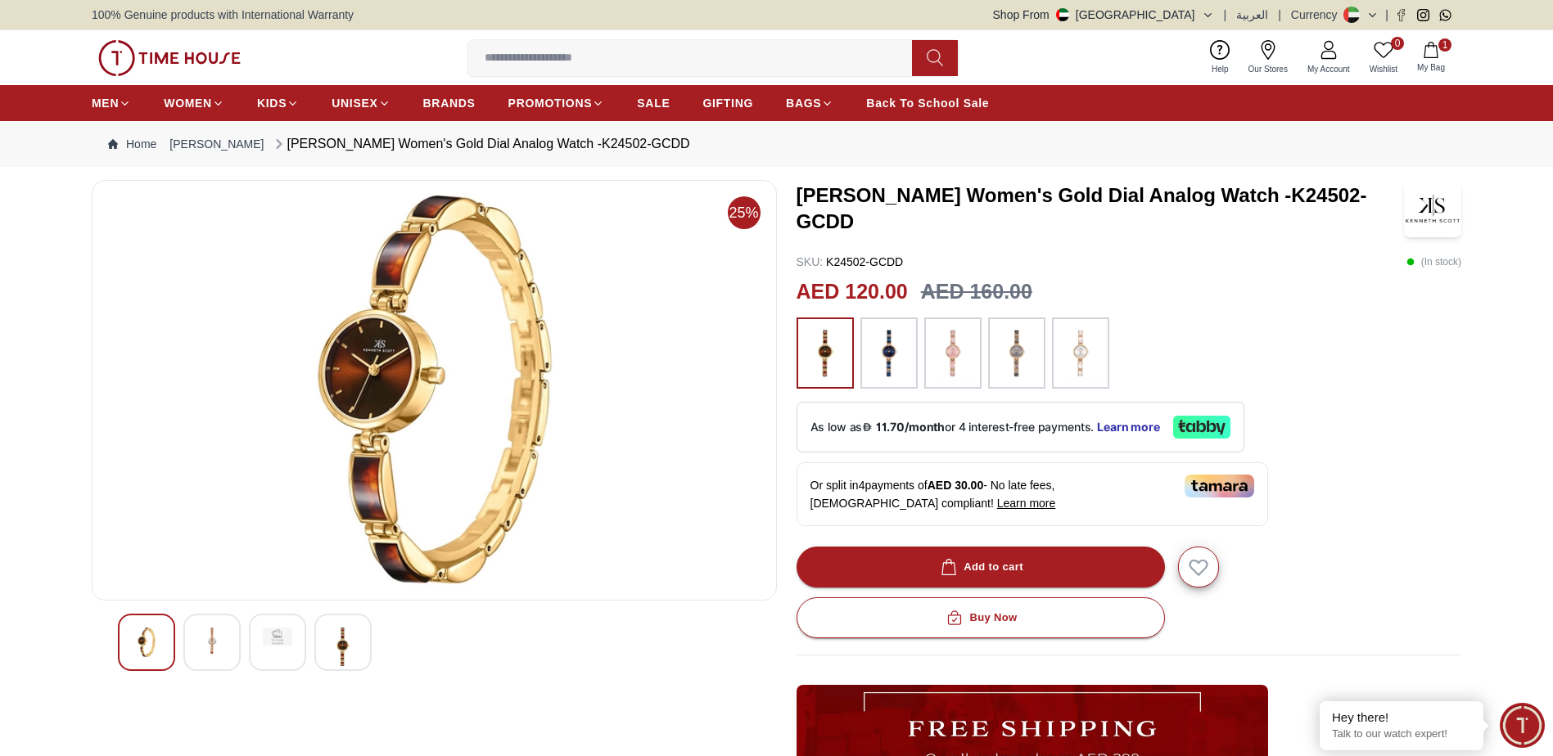
click at [272, 644] on img at bounding box center [277, 637] width 29 height 18
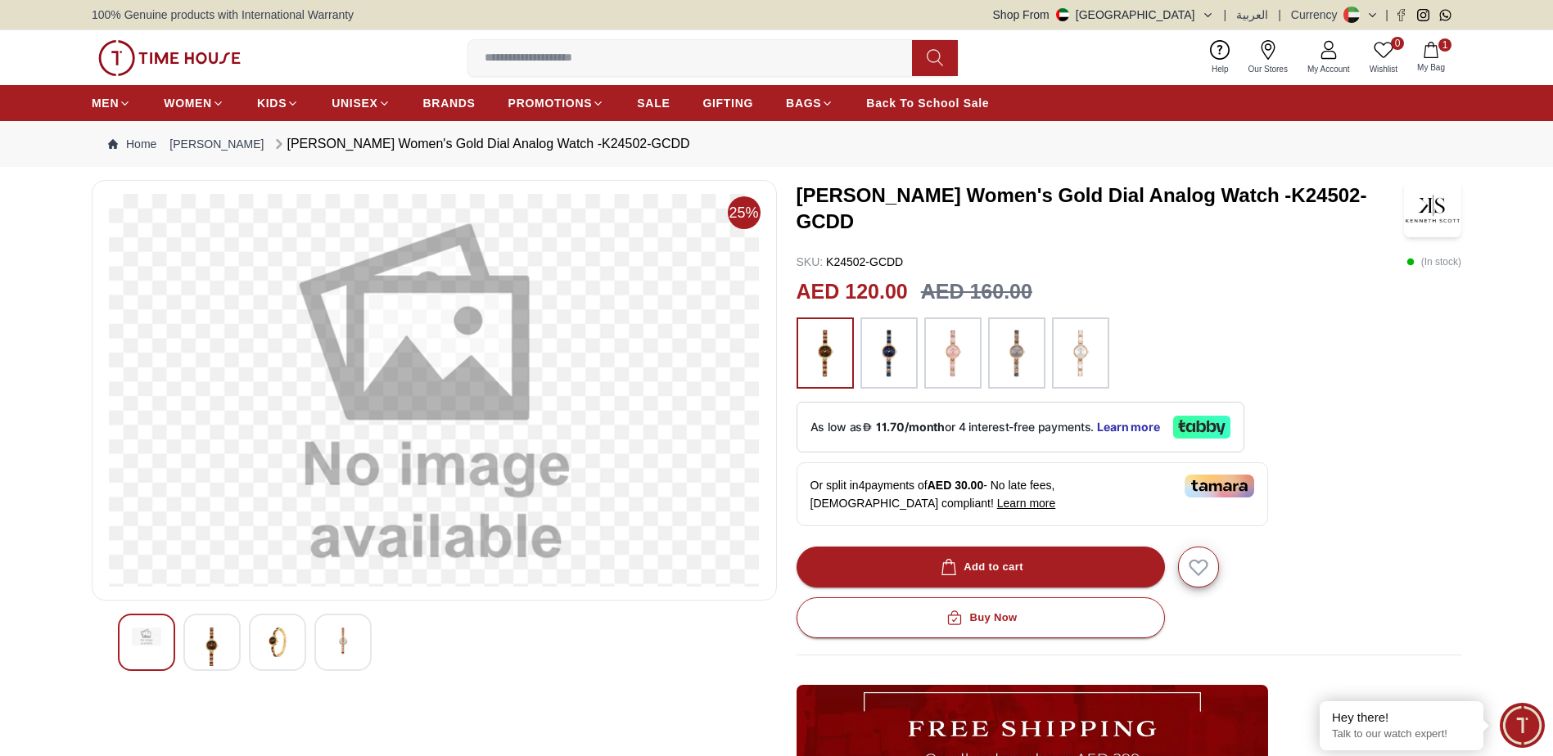
click at [342, 644] on img at bounding box center [342, 642] width 29 height 29
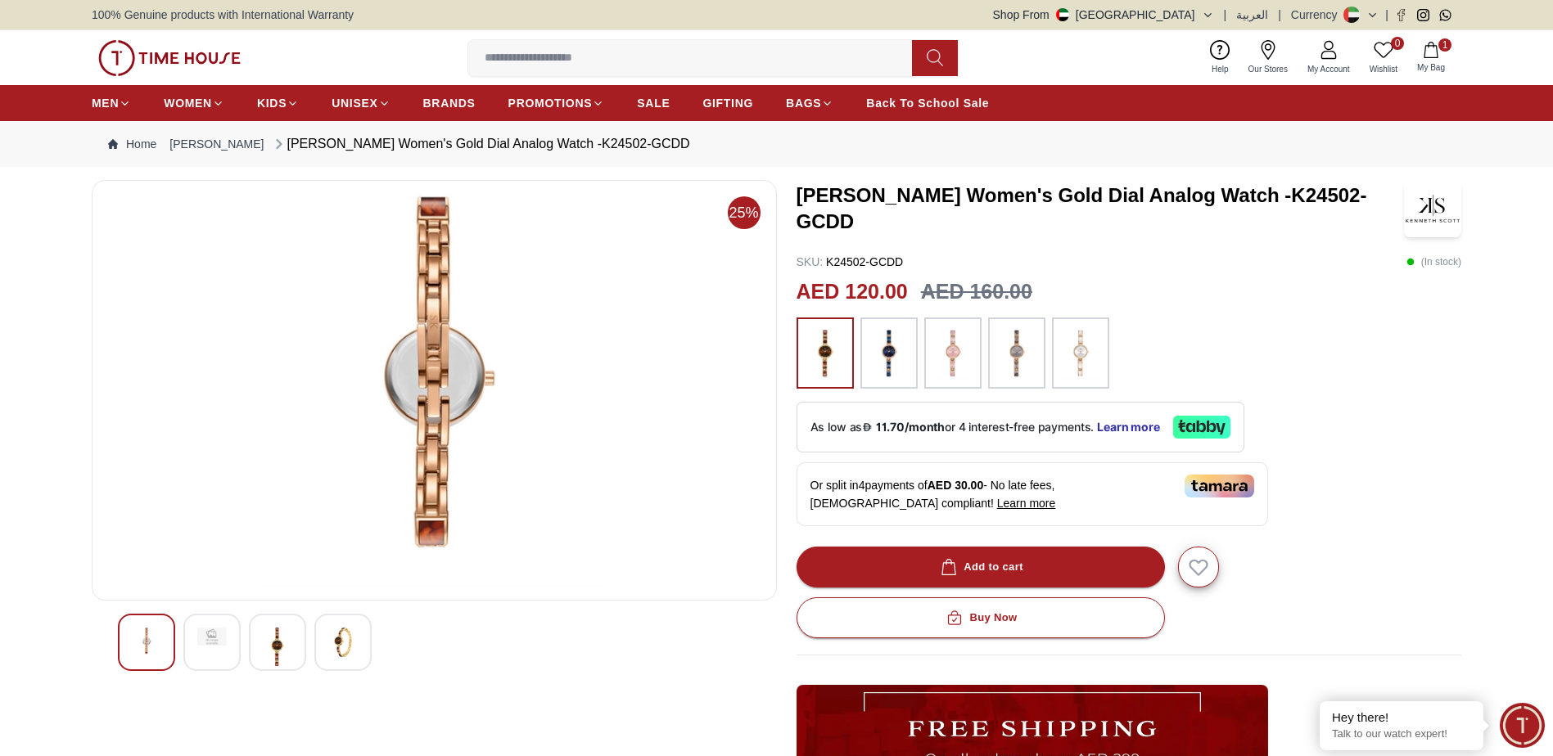
click at [164, 638] on div at bounding box center [146, 642] width 57 height 57
click at [273, 647] on img at bounding box center [277, 647] width 29 height 38
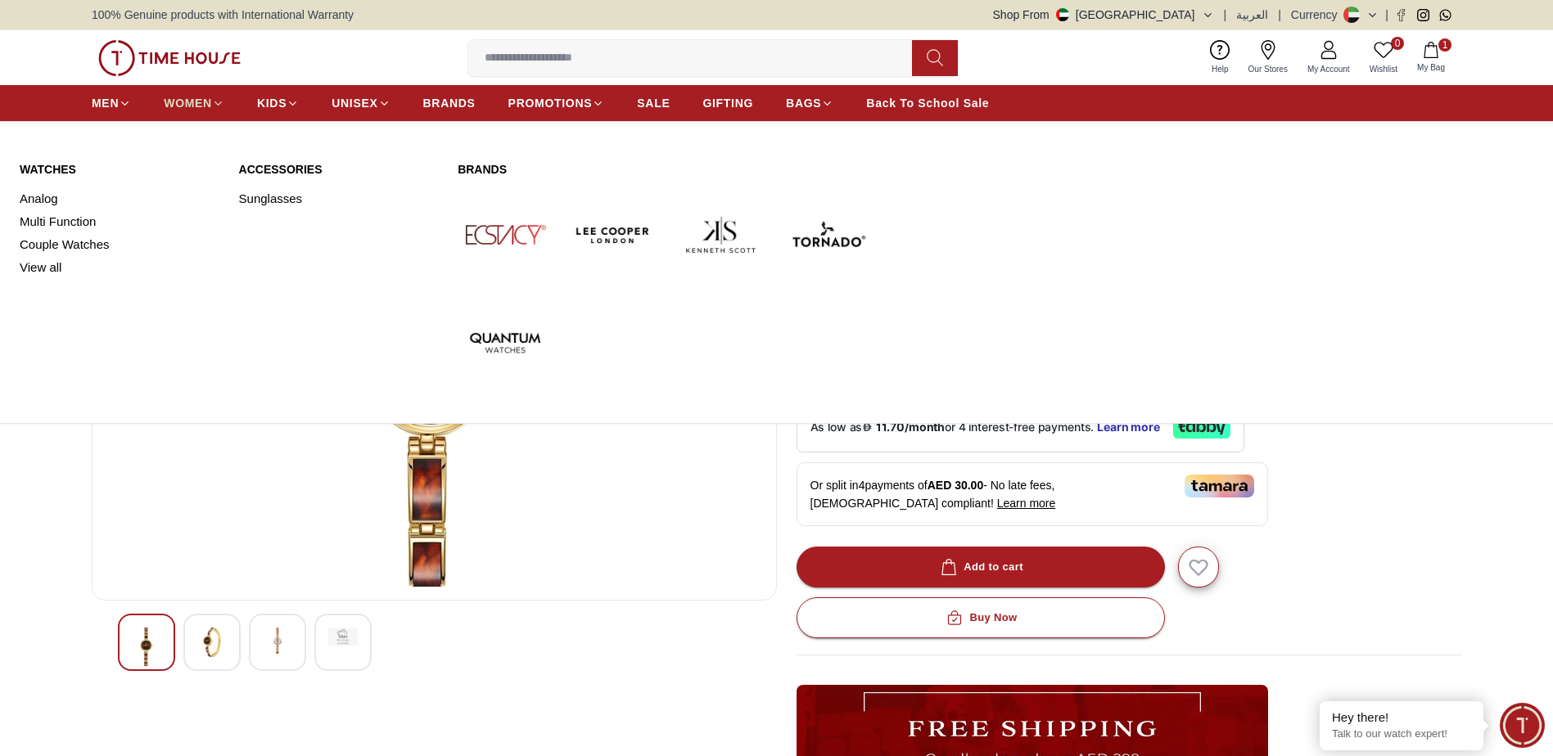
click at [189, 103] on span "WOMEN" at bounding box center [188, 103] width 48 height 16
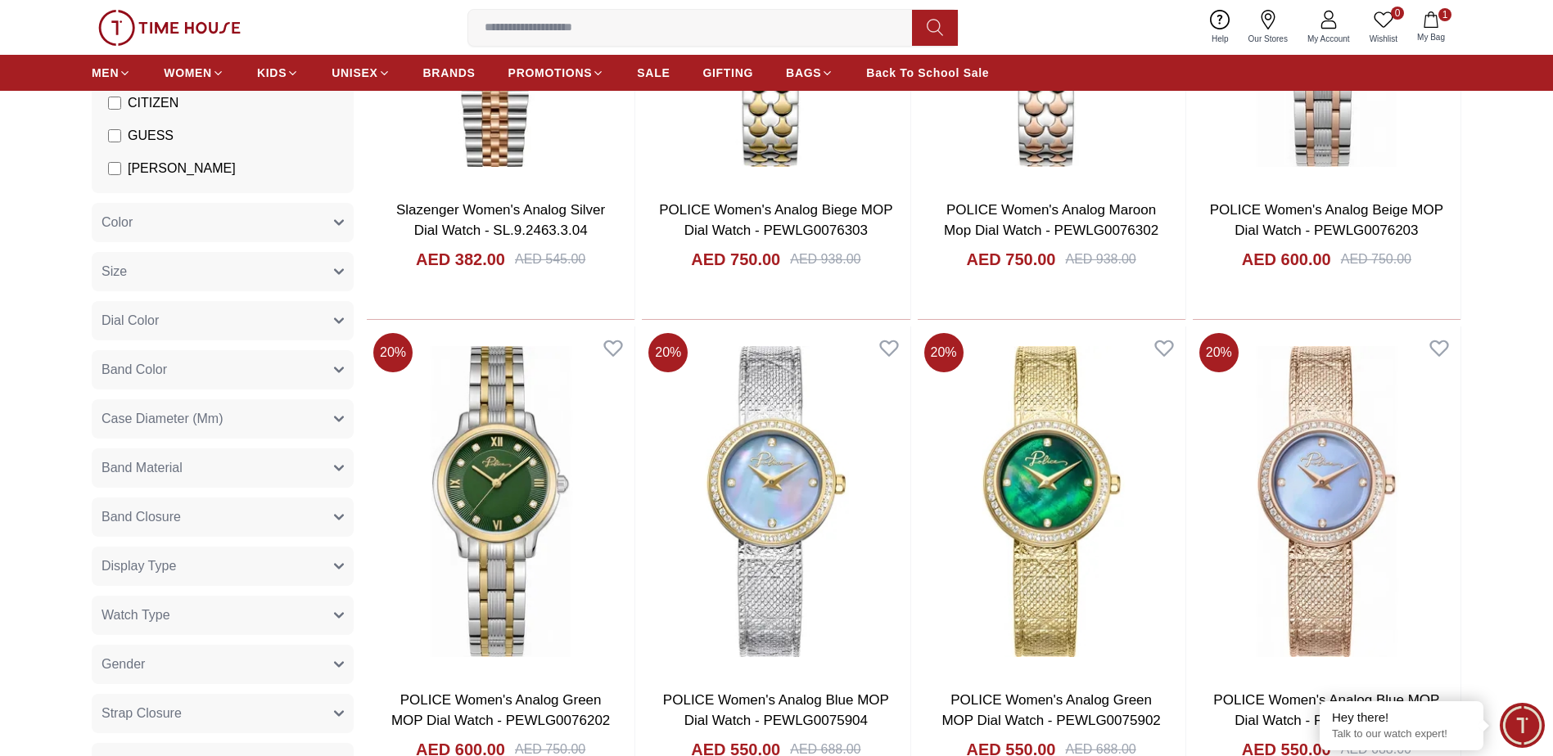
scroll to position [246, 0]
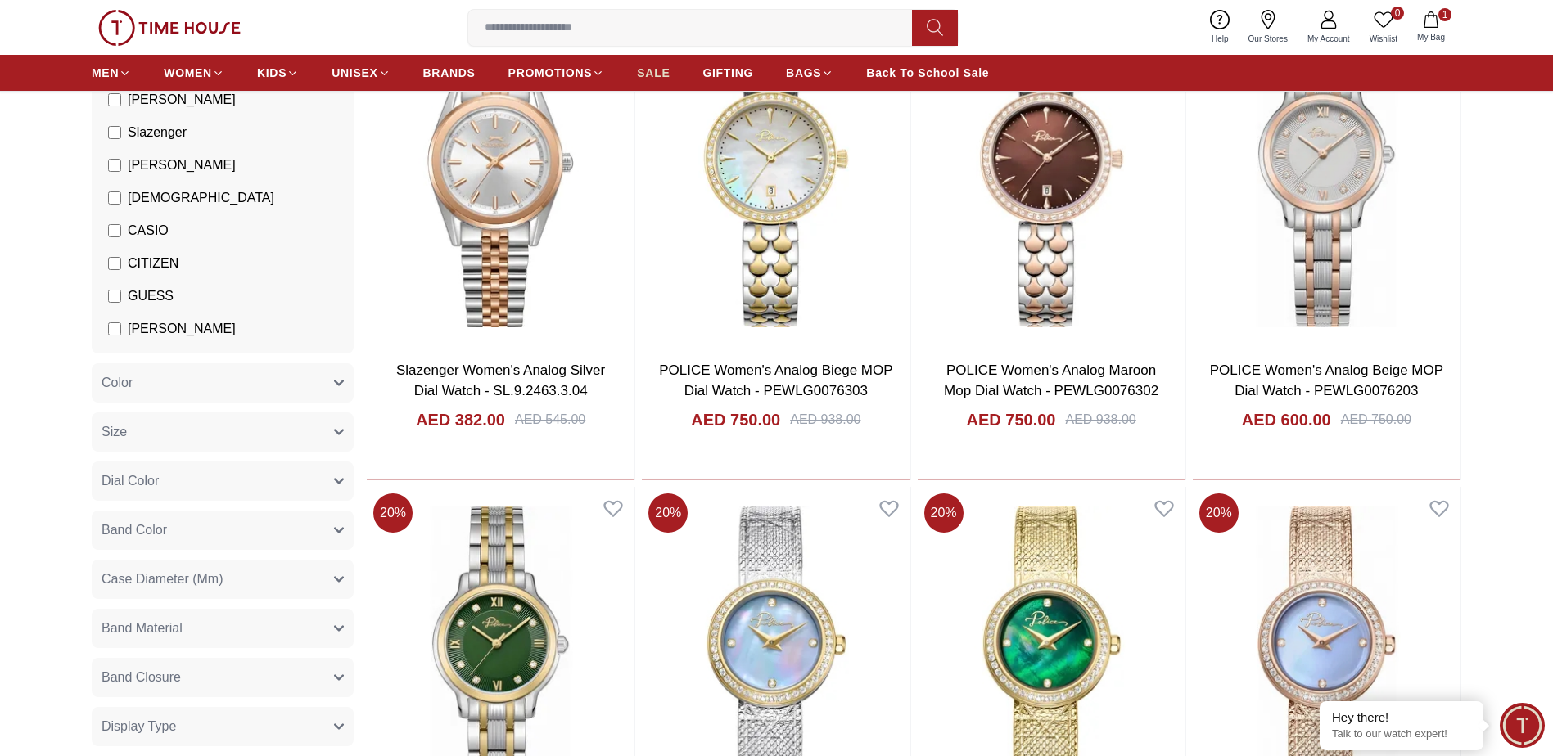
click at [649, 74] on span "SALE" at bounding box center [653, 73] width 33 height 16
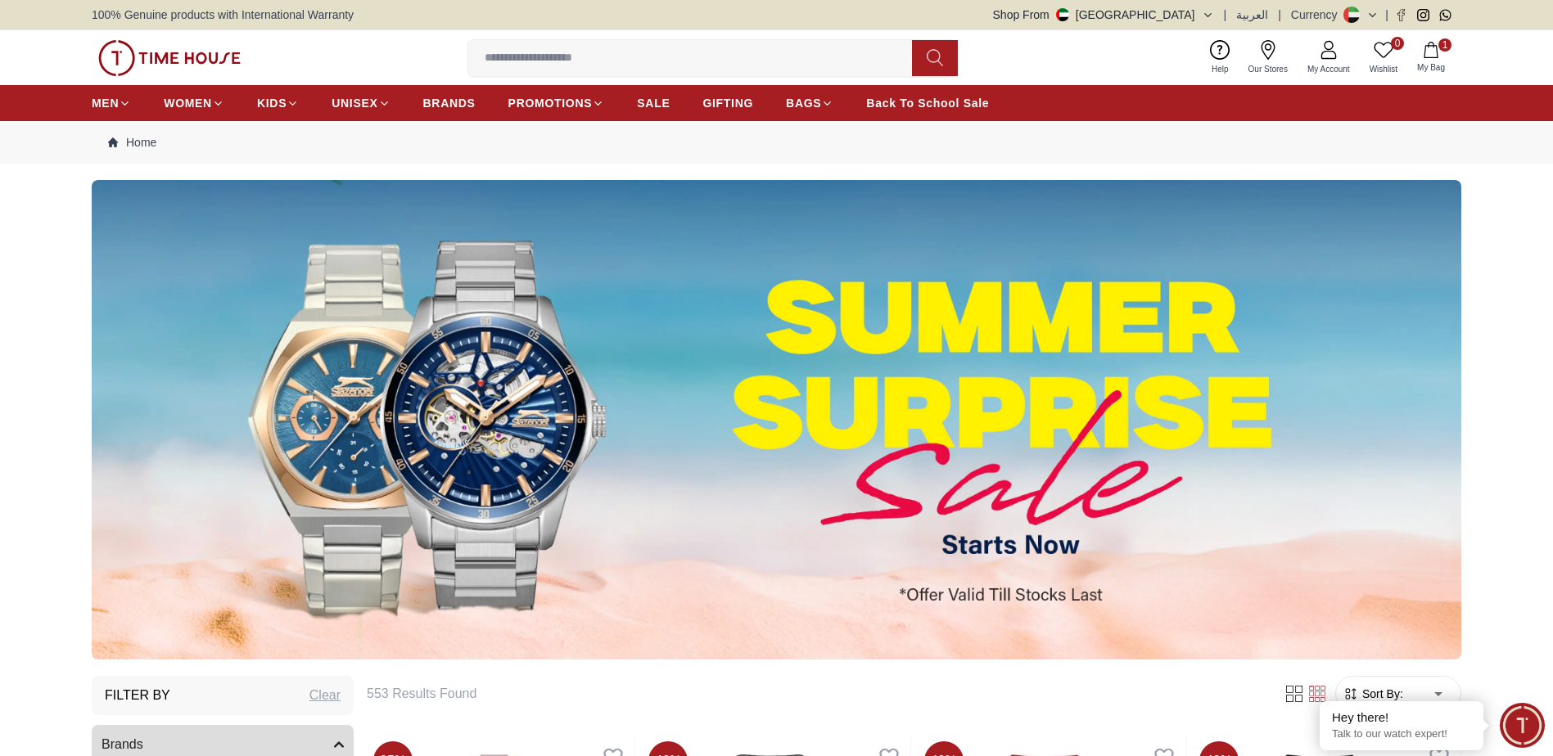
click at [998, 462] on img at bounding box center [776, 420] width 1369 height 480
click at [986, 564] on img at bounding box center [776, 420] width 1369 height 480
click at [971, 622] on img at bounding box center [776, 420] width 1369 height 480
click at [1094, 579] on img at bounding box center [776, 420] width 1369 height 480
click at [815, 579] on img at bounding box center [776, 420] width 1369 height 480
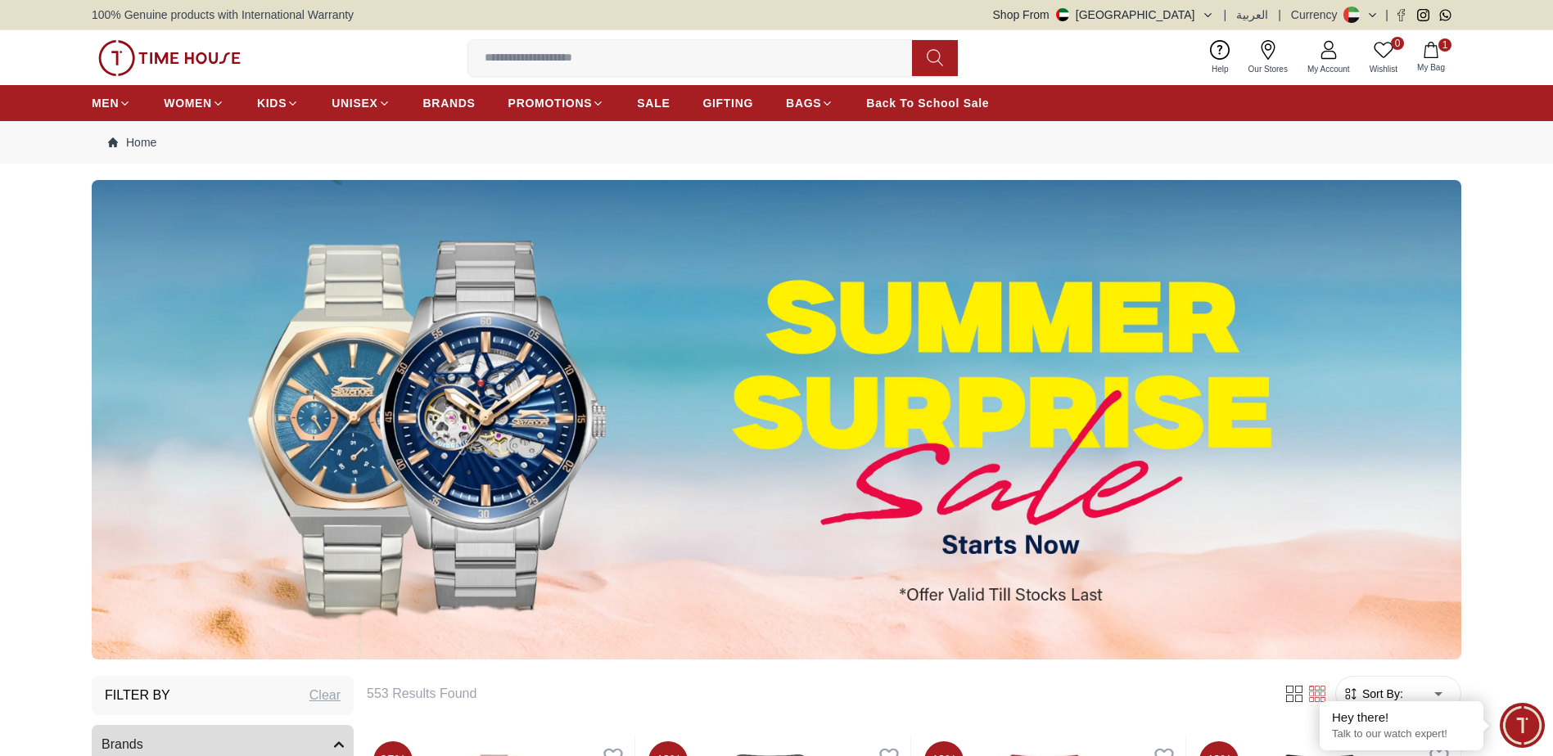
click at [812, 577] on img at bounding box center [776, 420] width 1369 height 480
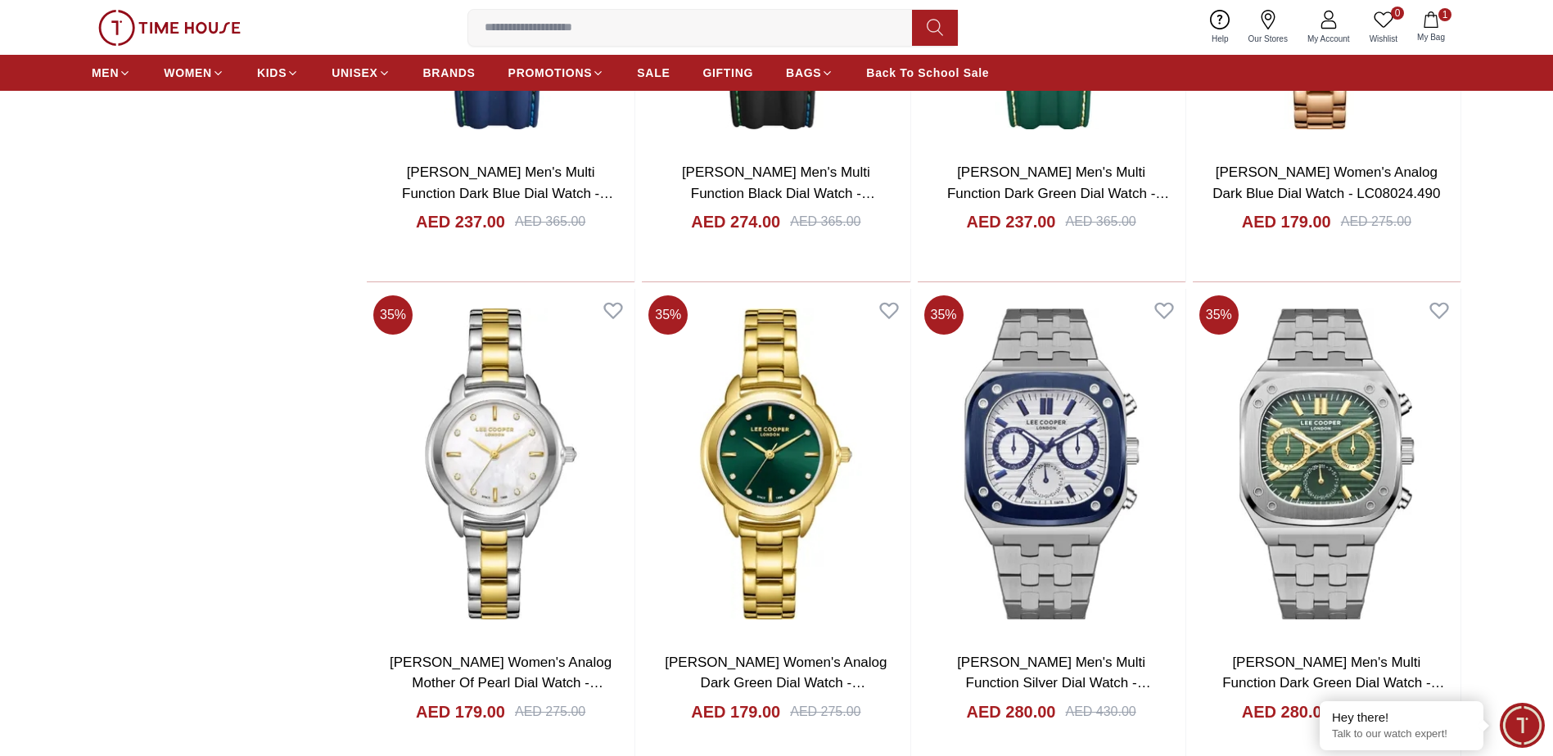
scroll to position [2537, 0]
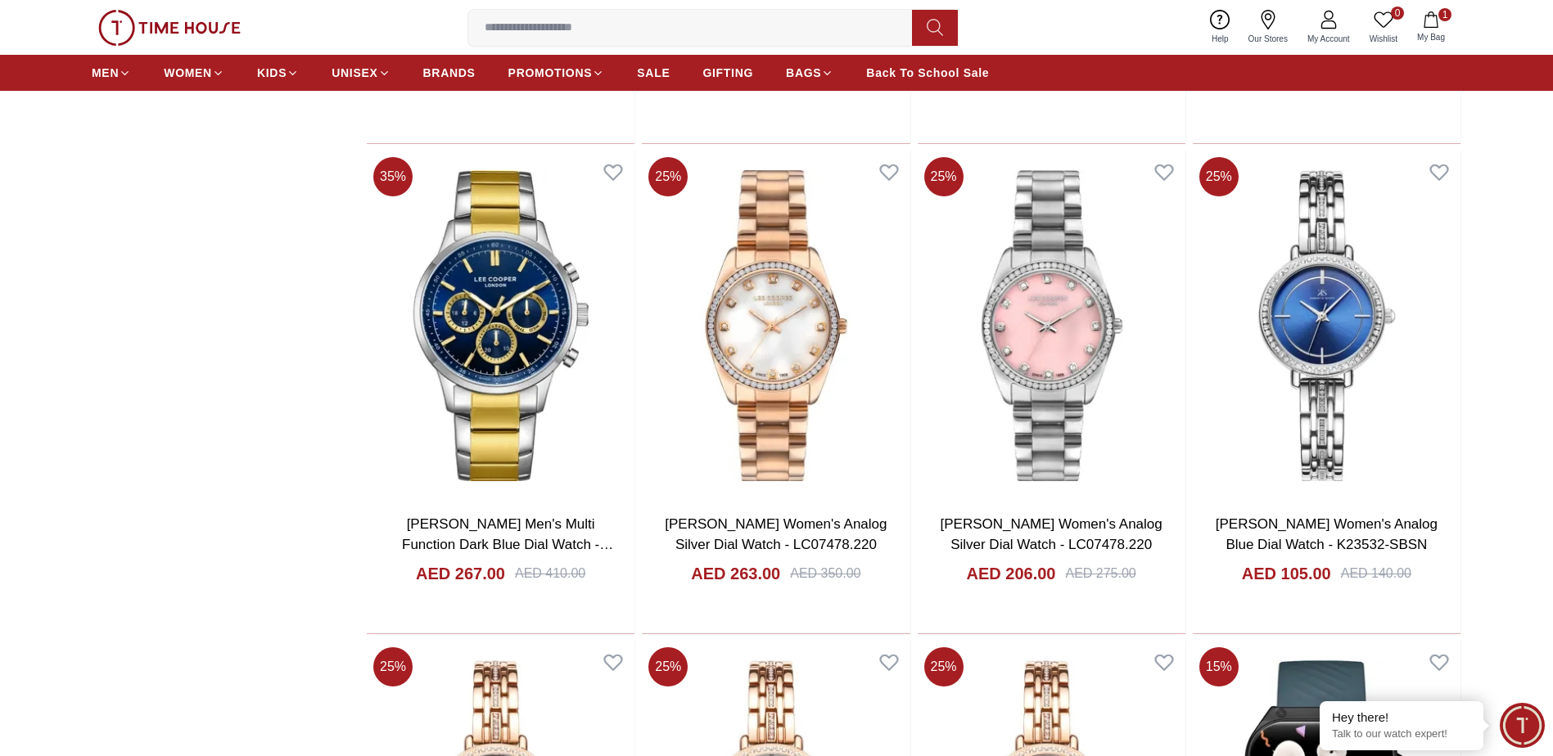
scroll to position [3846, 0]
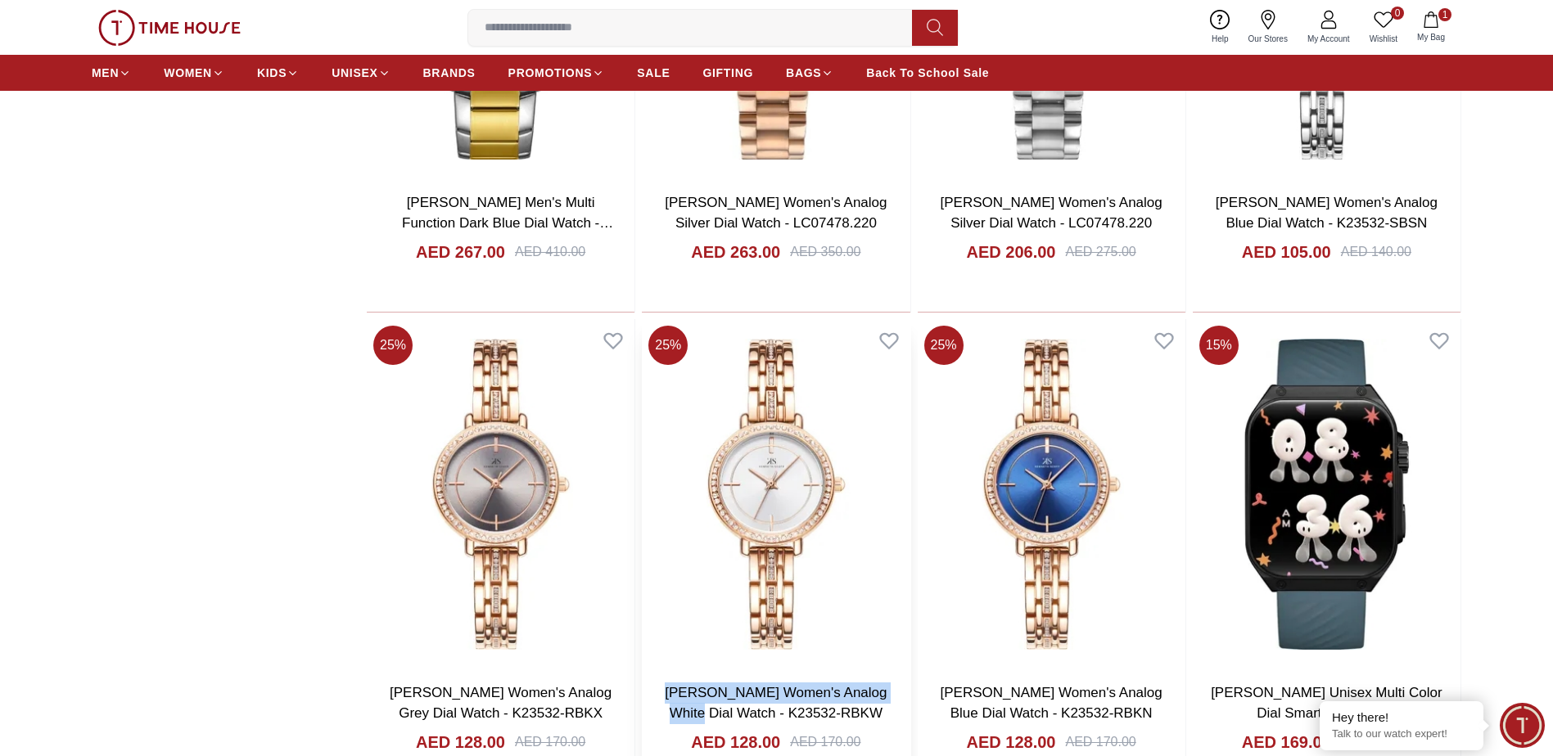
drag, startPoint x: 899, startPoint y: 688, endPoint x: 655, endPoint y: 692, distance: 243.9
click at [655, 692] on div "[PERSON_NAME] Women's Analog White Dial Watch - K23532-RBKW AED 128.00 AED 170.…" at bounding box center [776, 735] width 268 height 133
copy link "[PERSON_NAME] Women's Analog White"
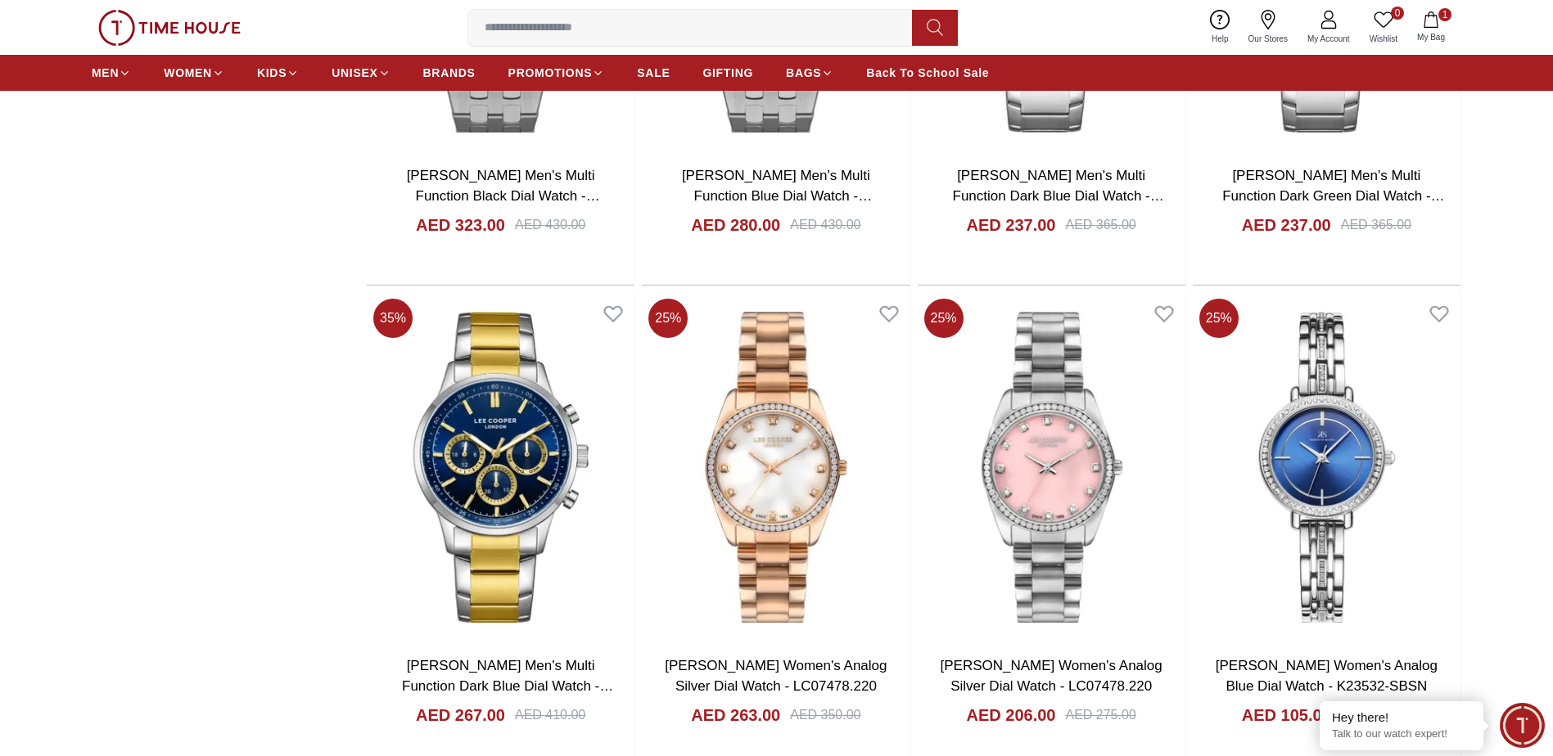
scroll to position [3192, 0]
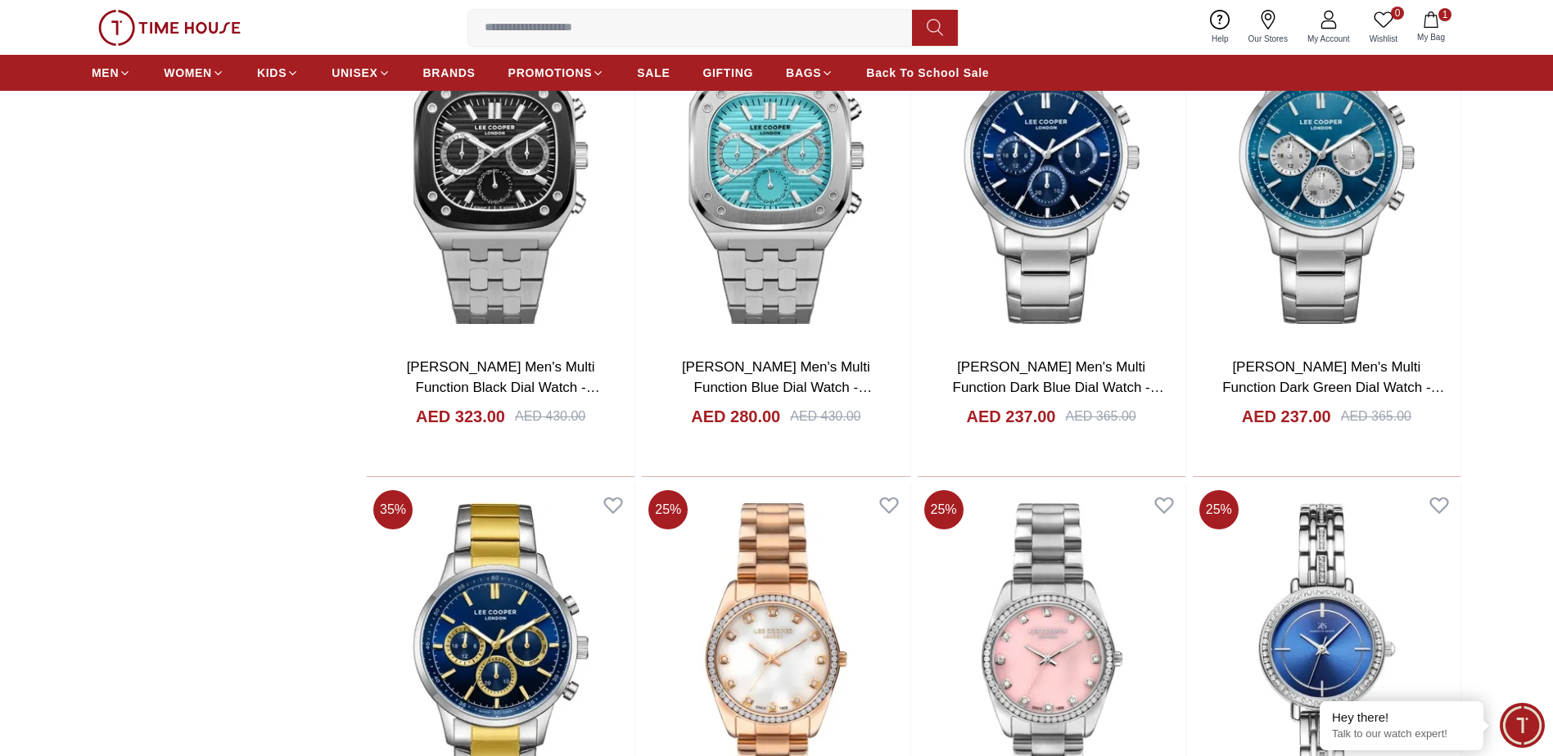
click at [530, 27] on input at bounding box center [696, 27] width 457 height 33
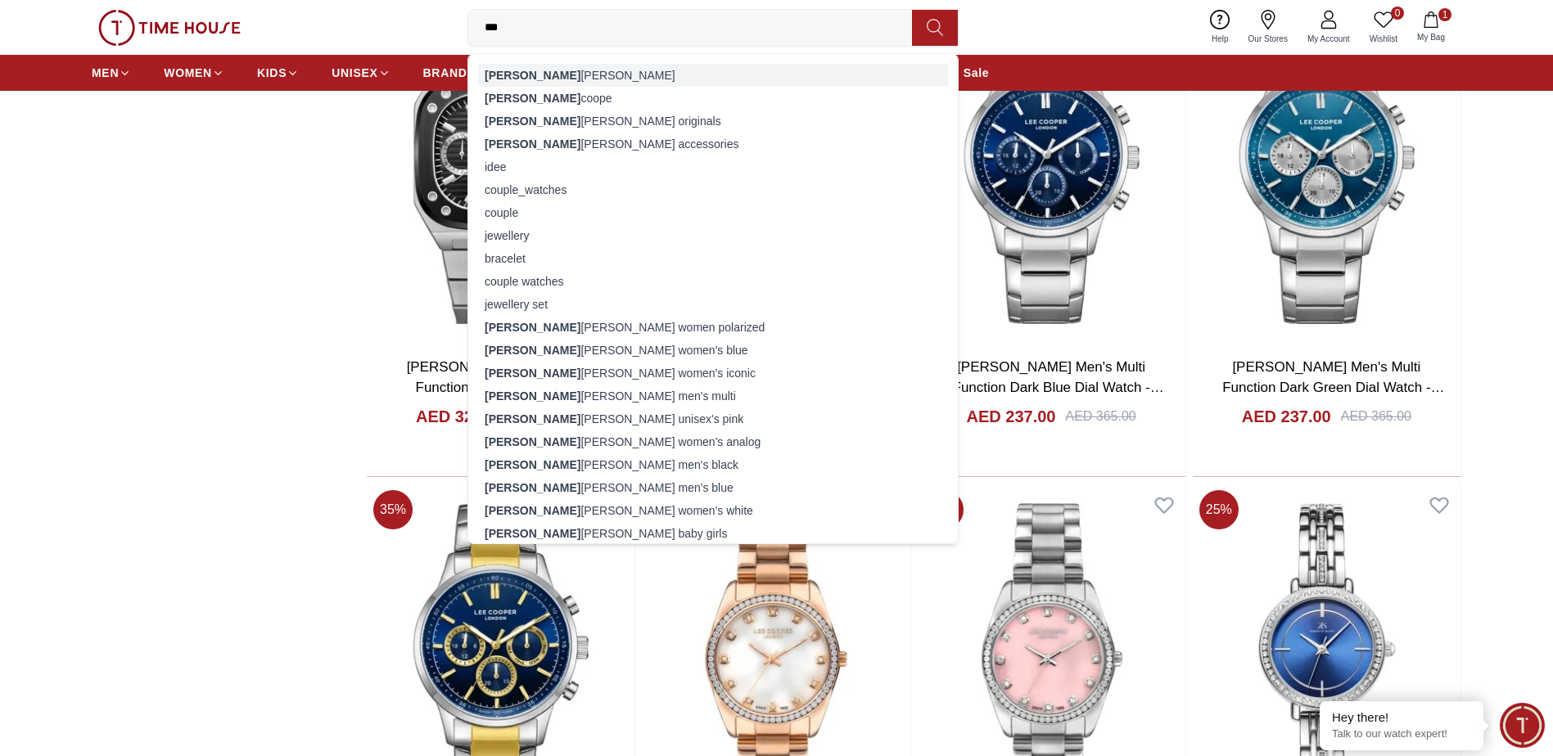
type input "***"
click at [523, 66] on div "[PERSON_NAME]" at bounding box center [713, 75] width 470 height 23
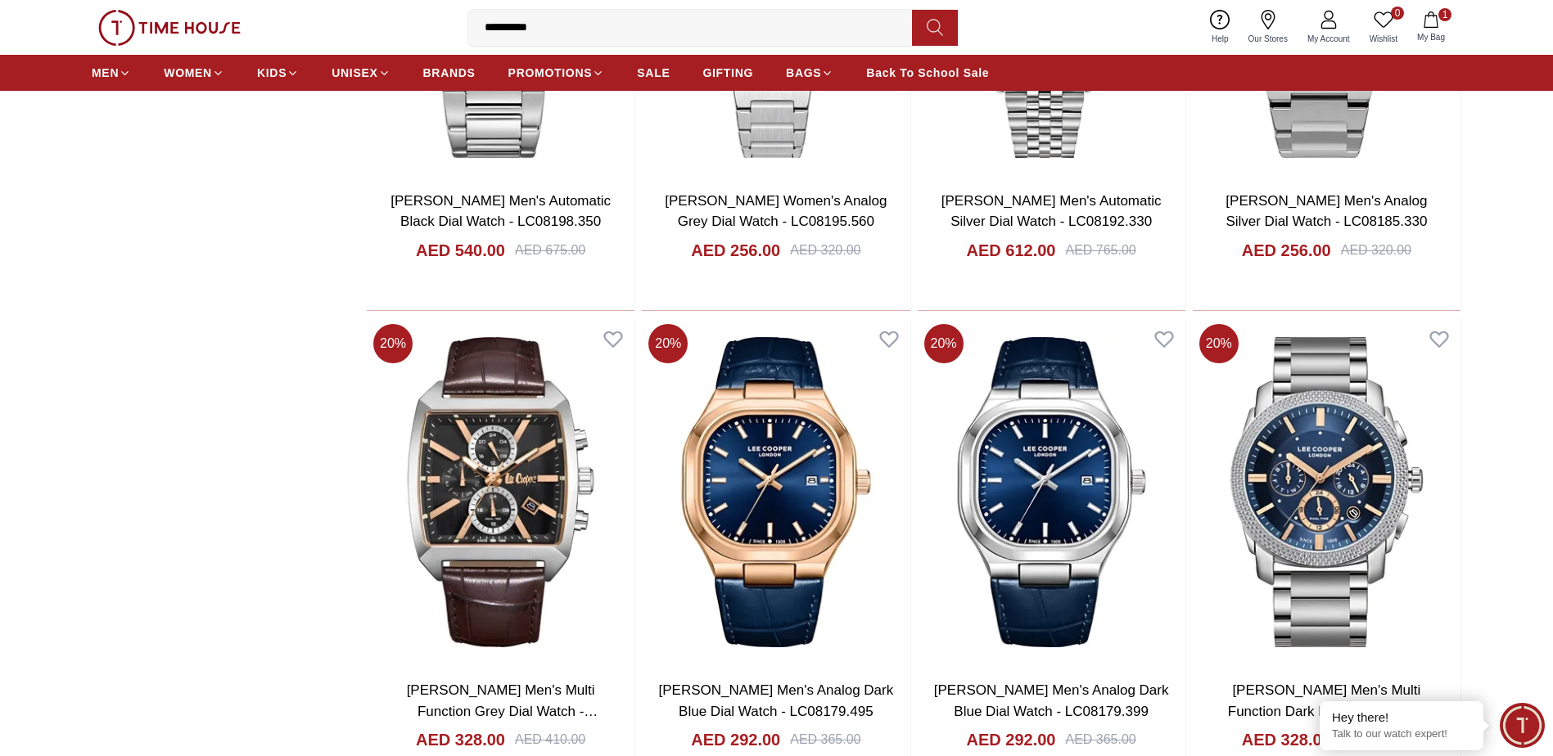
scroll to position [2210, 0]
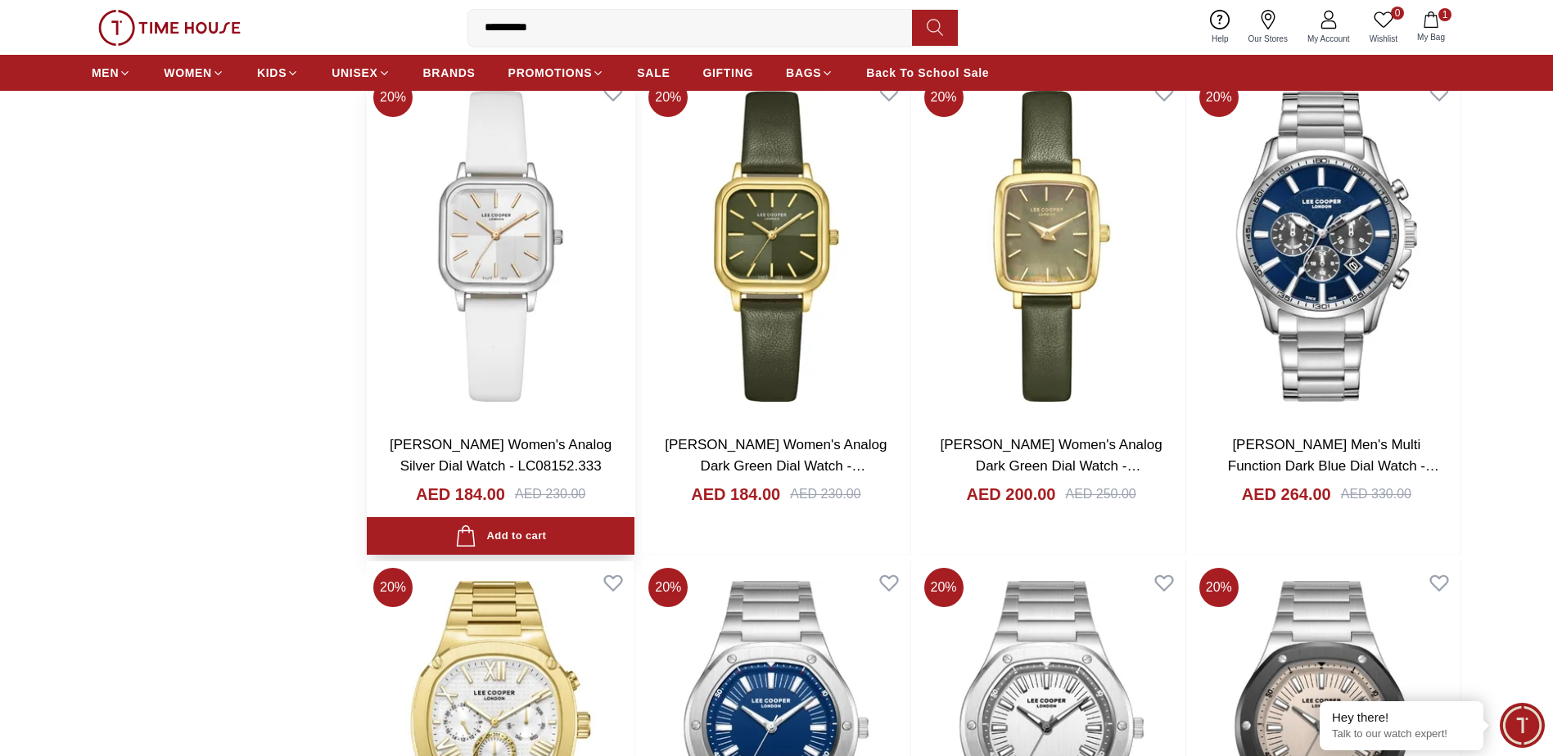
scroll to position [2619, 0]
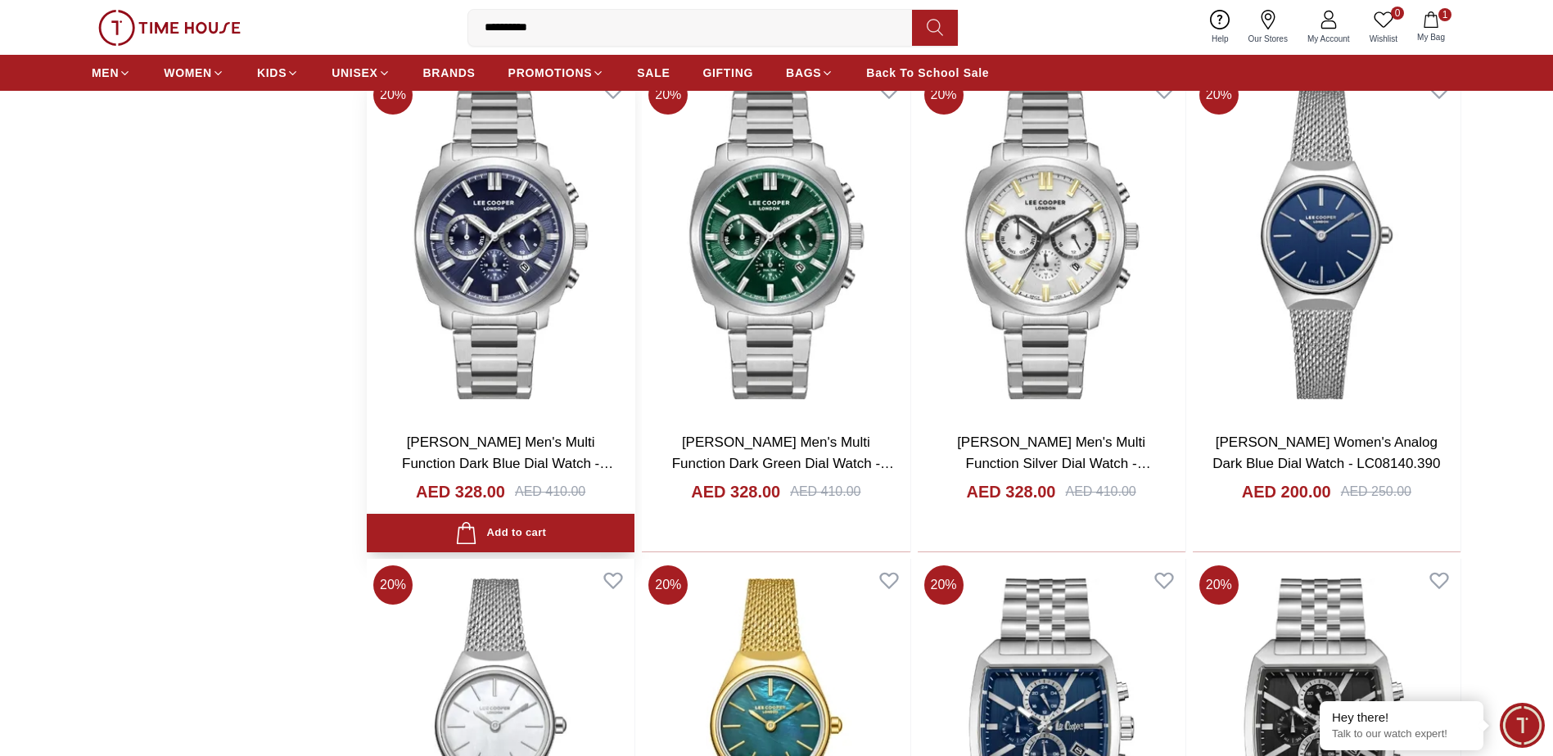
scroll to position [3274, 0]
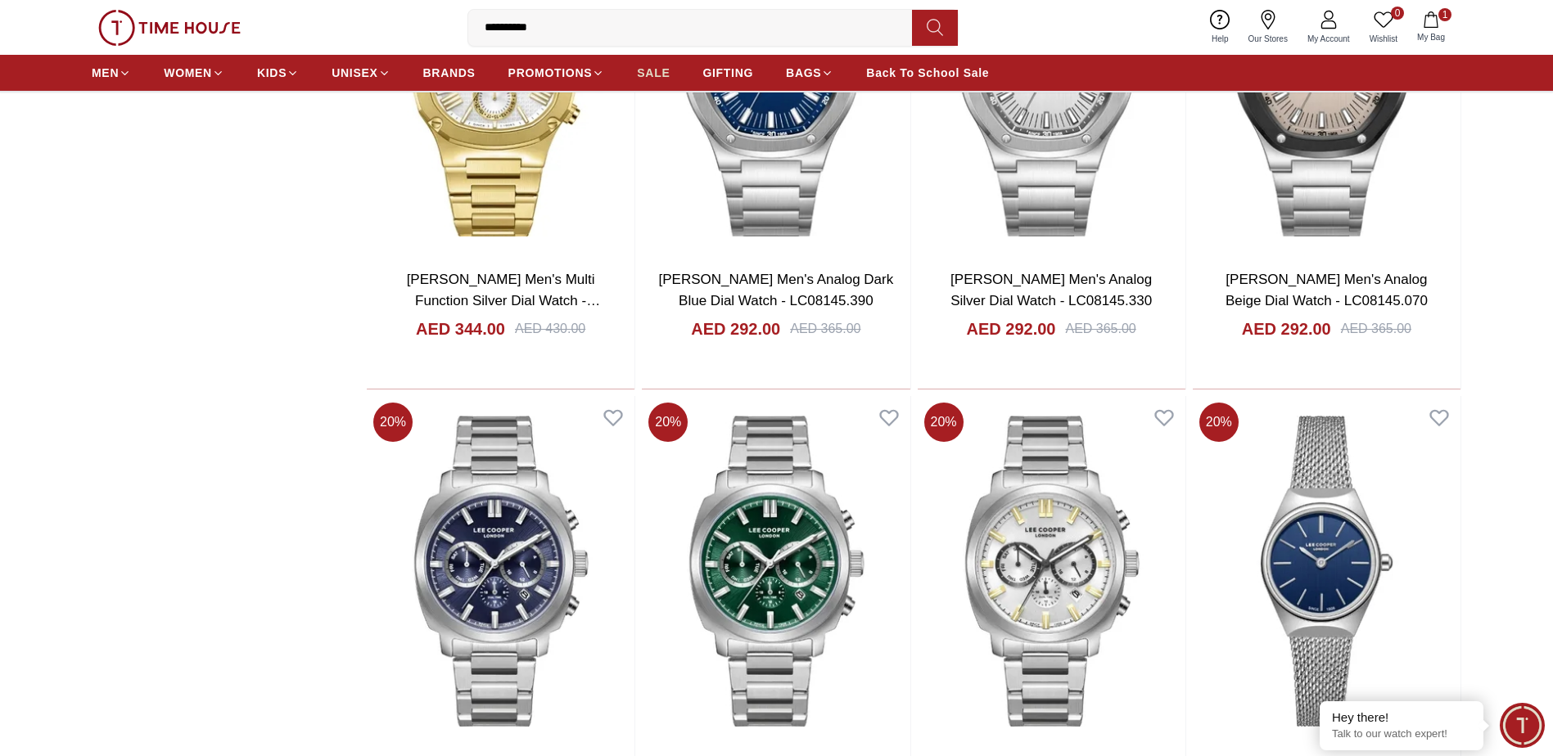
click at [644, 72] on span "SALE" at bounding box center [653, 73] width 33 height 16
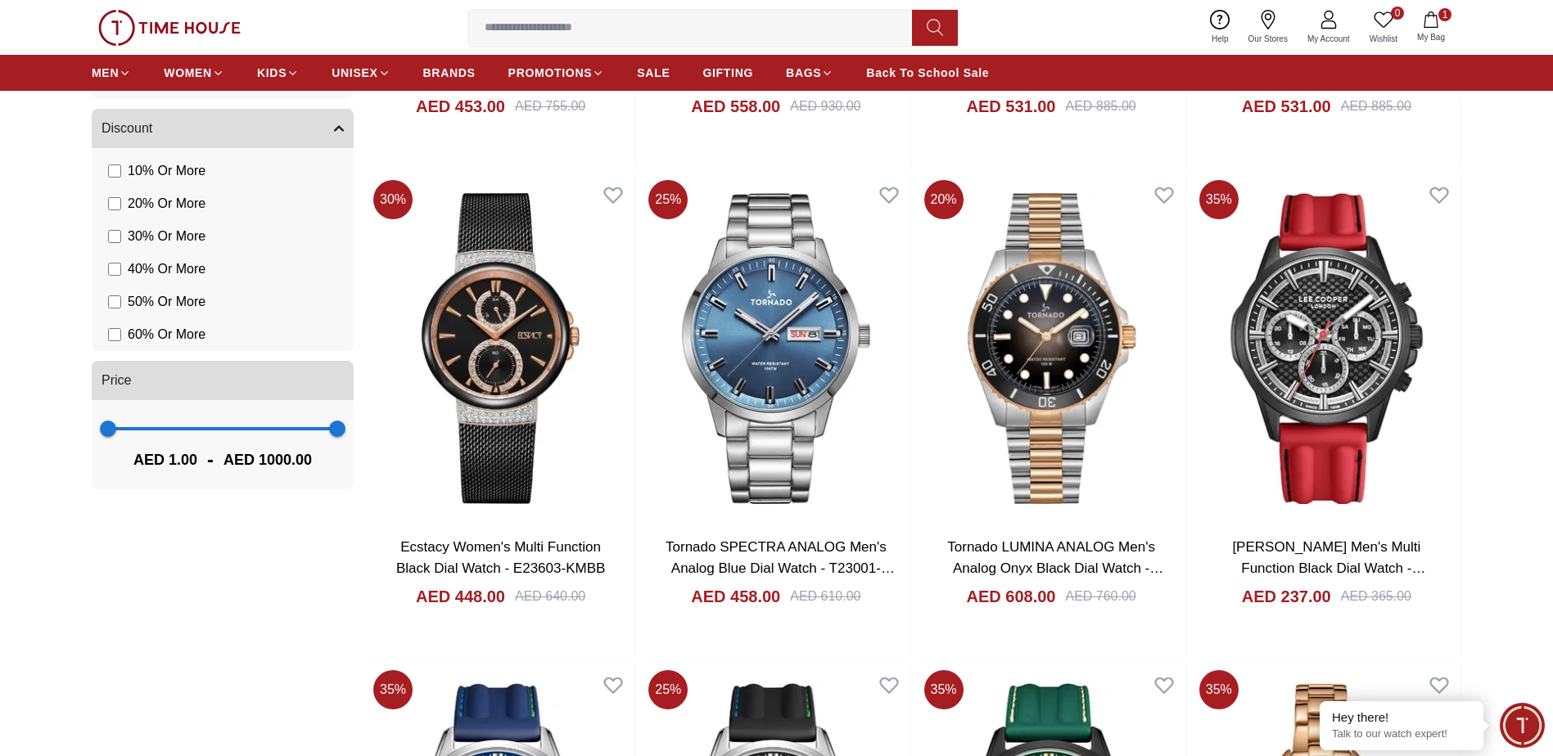
scroll to position [1555, 0]
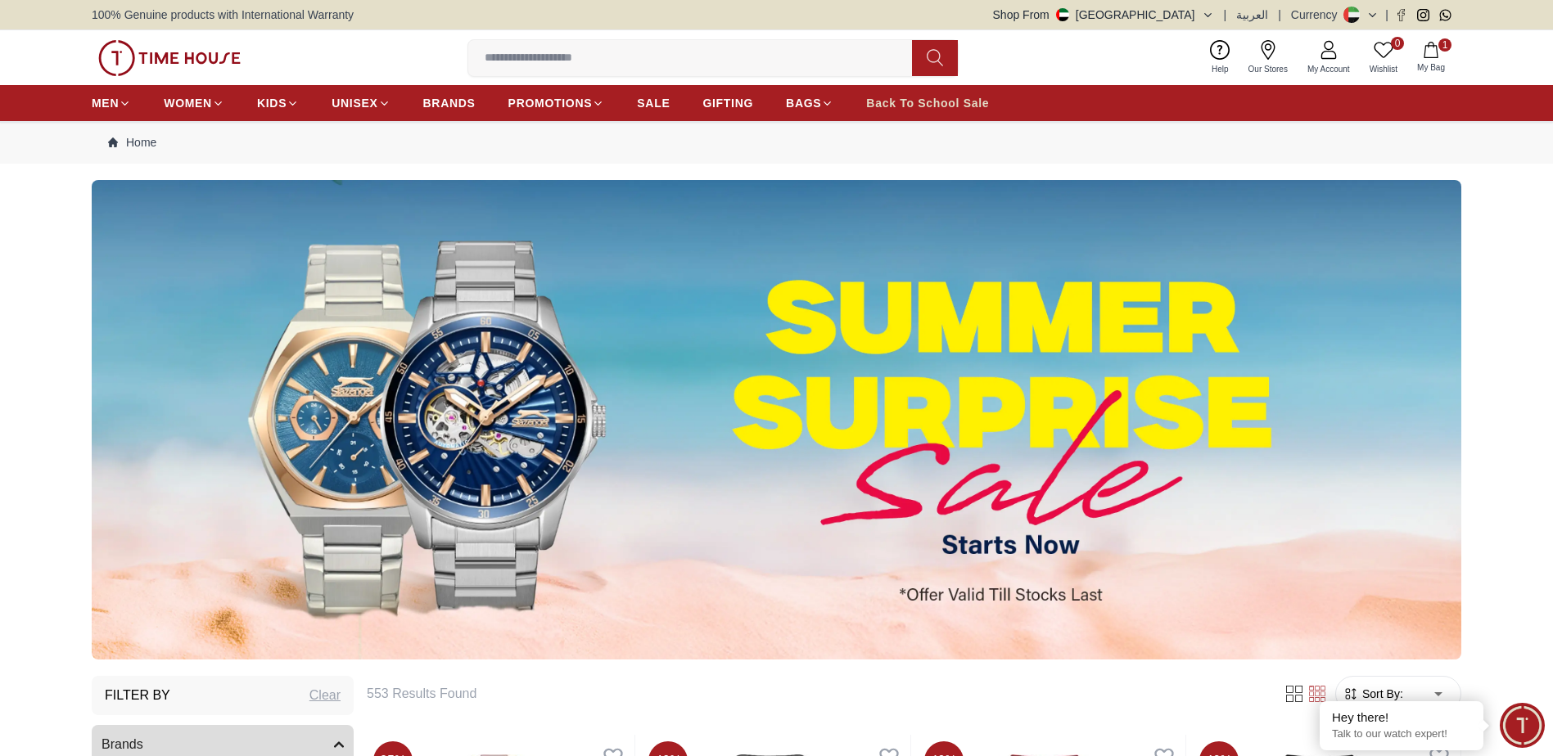
click at [925, 104] on span "Back To School Sale" at bounding box center [927, 103] width 123 height 16
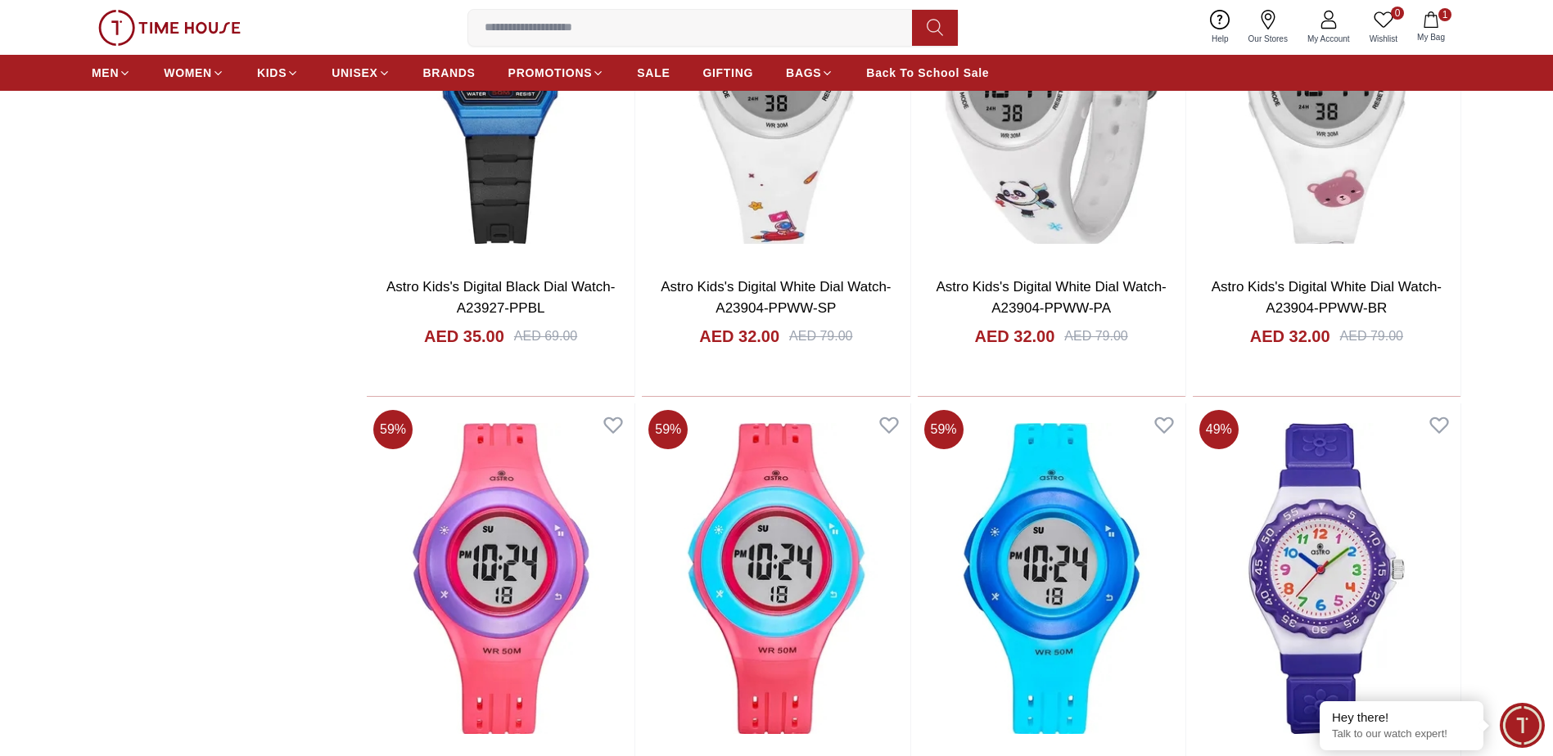
scroll to position [1964, 0]
